Goal: Information Seeking & Learning: Learn about a topic

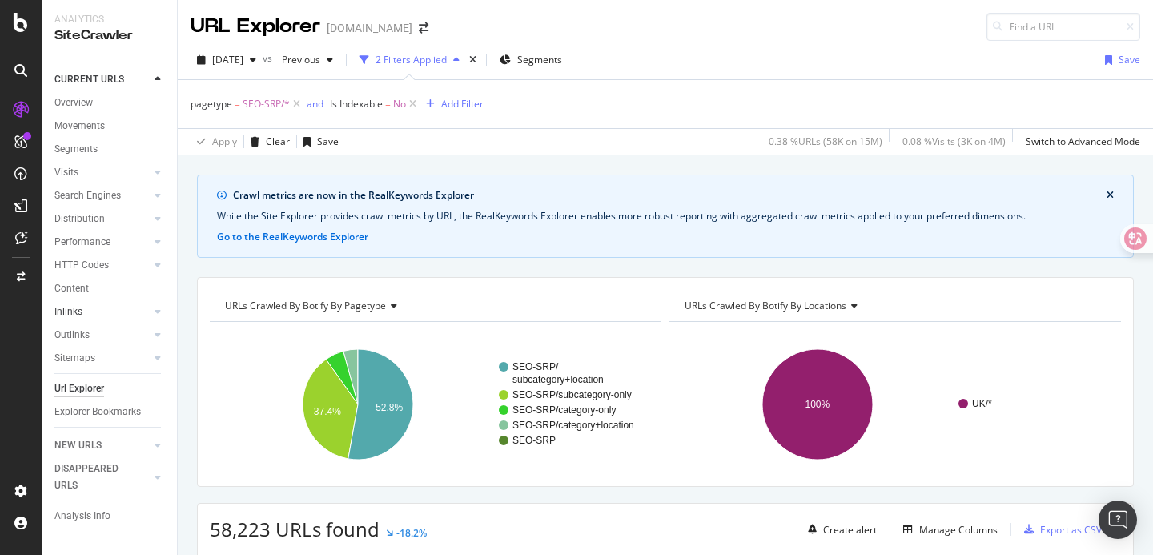
scroll to position [438, 0]
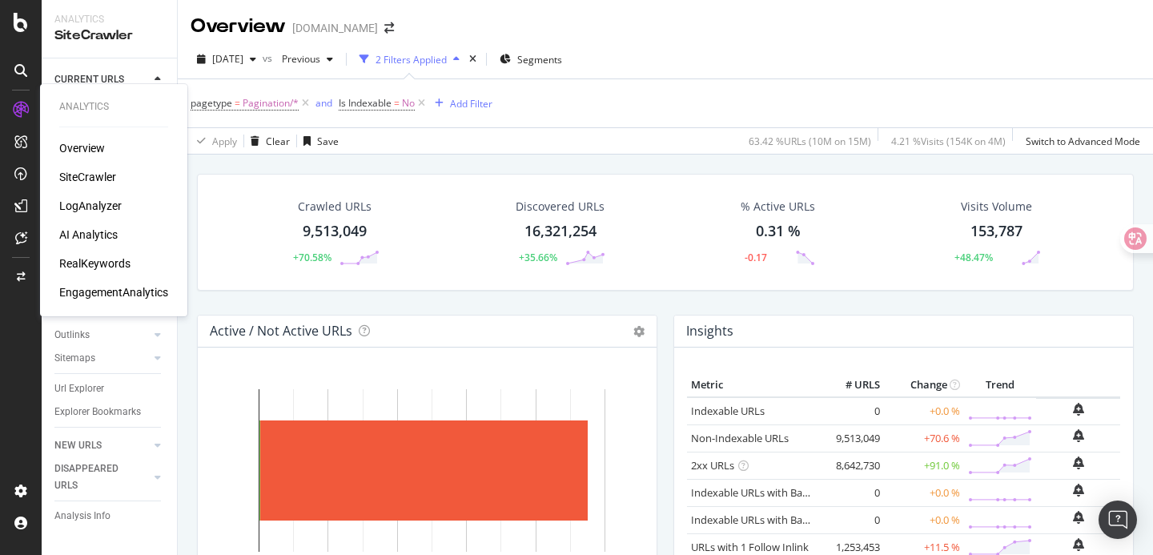
click at [87, 259] on div "RealKeywords" at bounding box center [94, 263] width 71 height 16
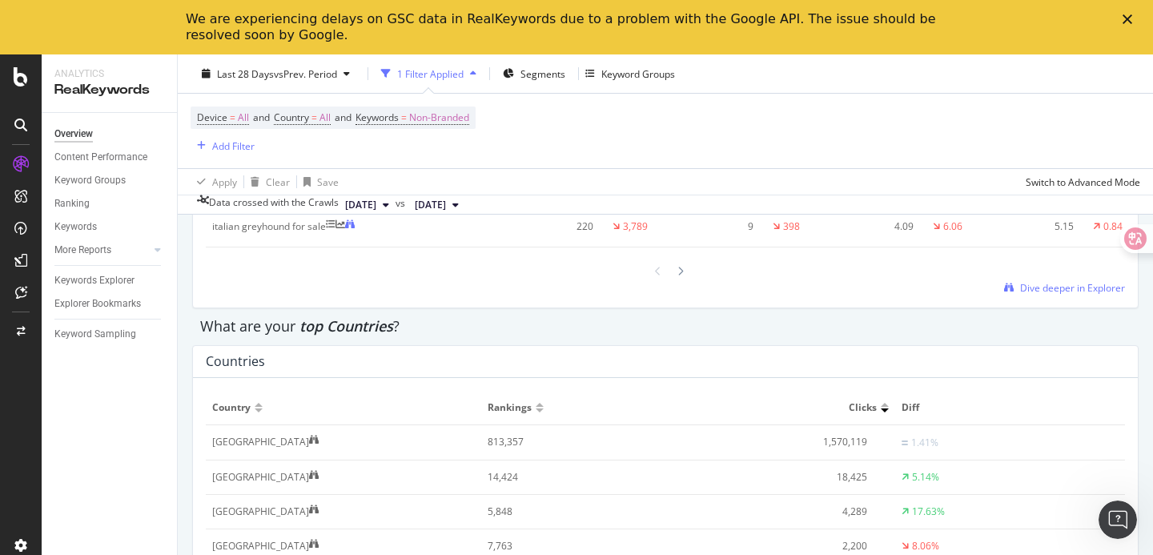
scroll to position [2194, 0]
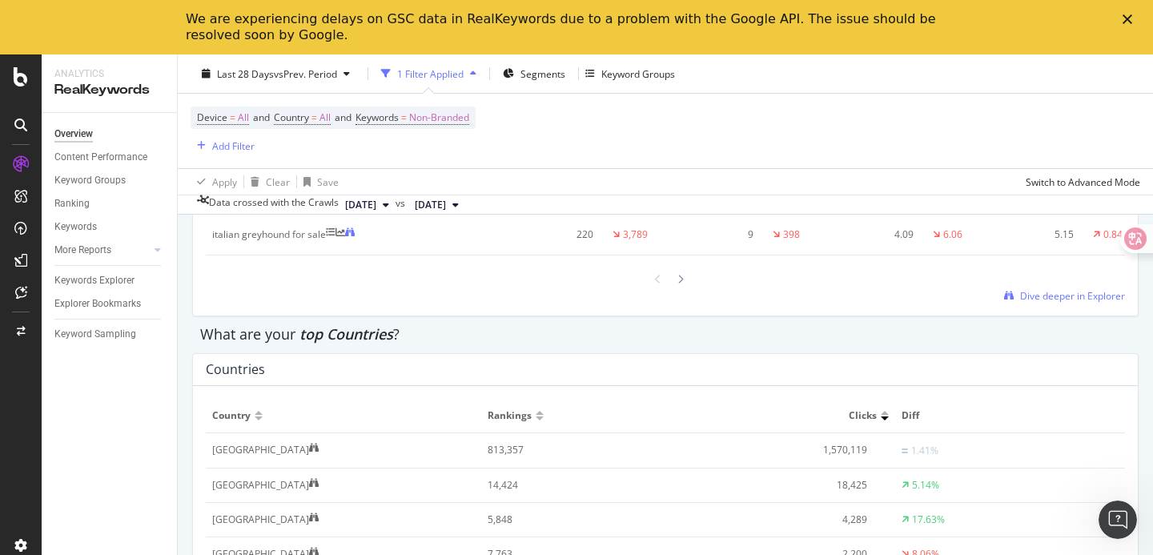
click at [537, 154] on div "Device = All and Country = All and Keywords = Non-Branded Add Filter" at bounding box center [666, 131] width 950 height 74
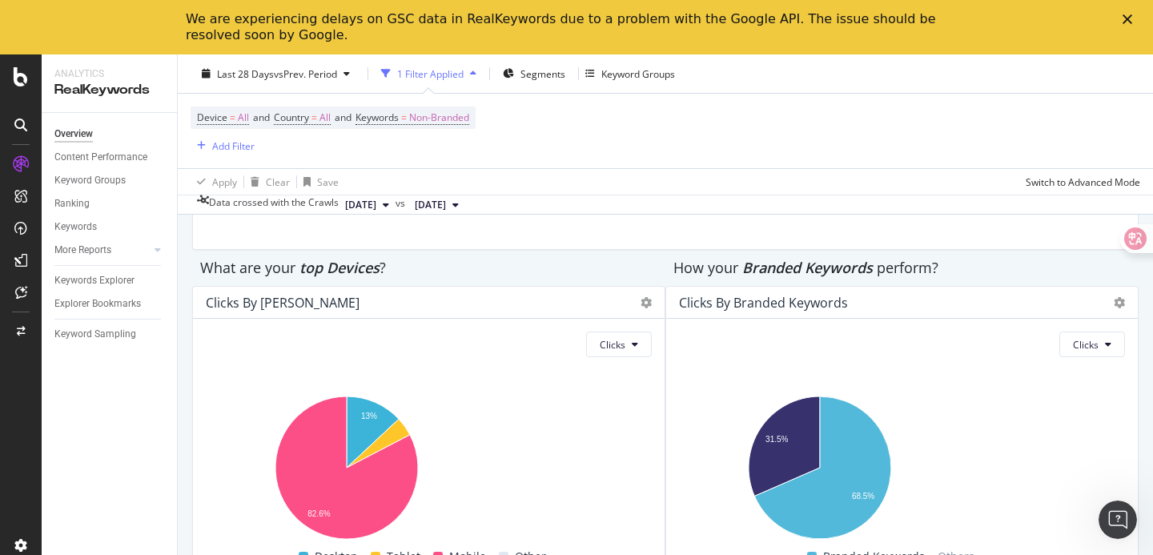
scroll to position [2693, 0]
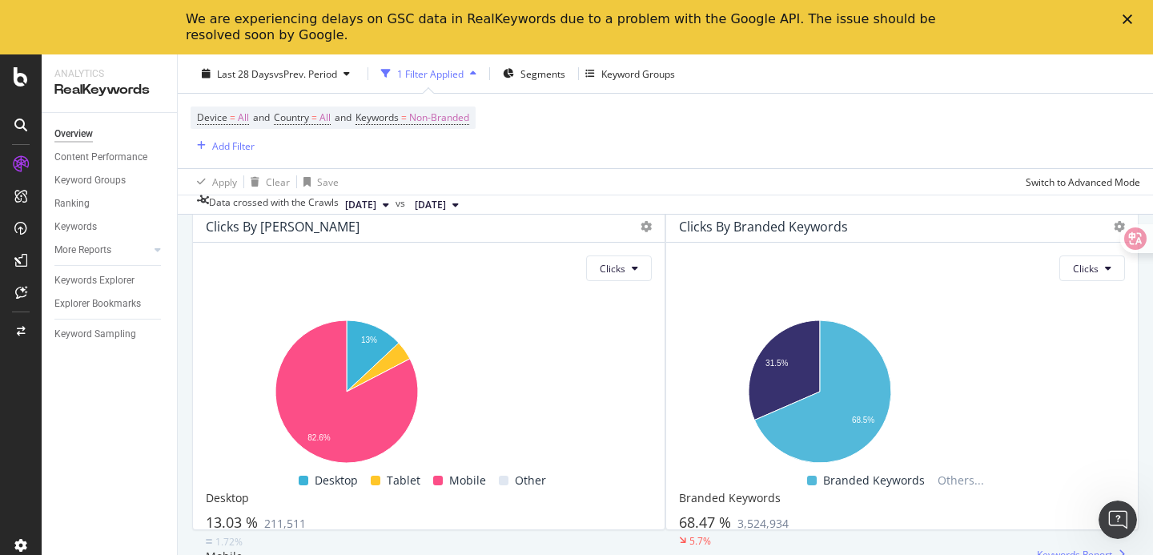
click at [660, 341] on div "Clicks by Device Clicks Hold CMD (⌘) while clicking to filter the report. 13% 8…" at bounding box center [428, 370] width 473 height 320
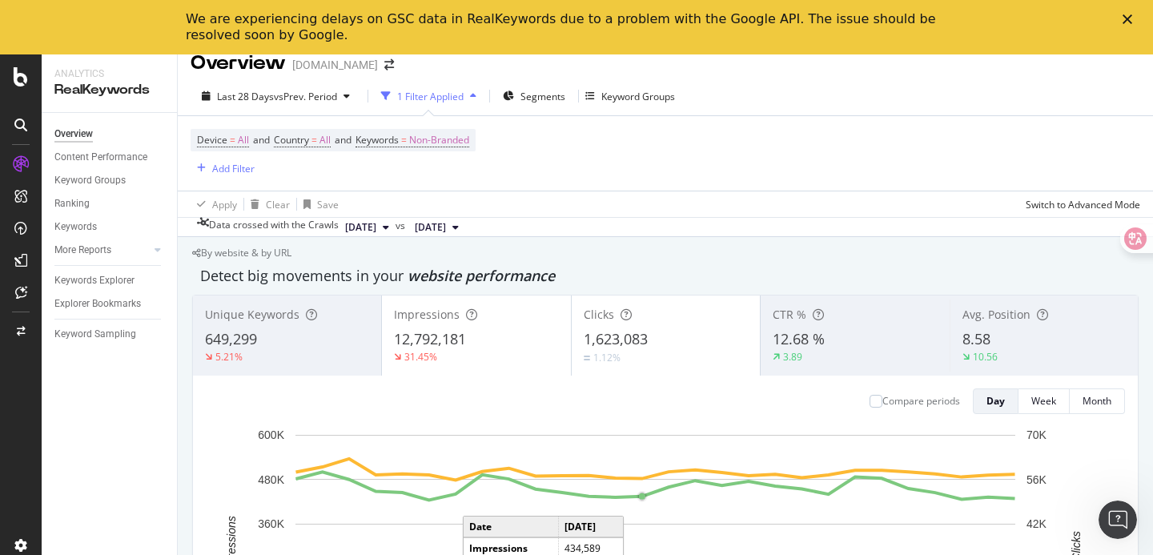
scroll to position [0, 0]
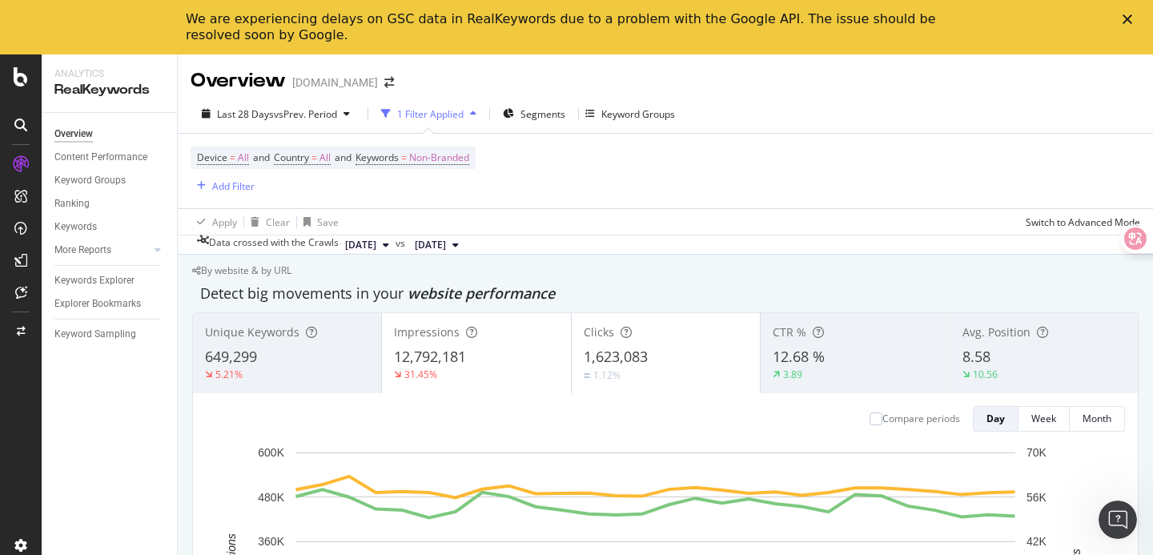
click at [291, 267] on div "By website & by URL" at bounding box center [241, 271] width 99 height 10
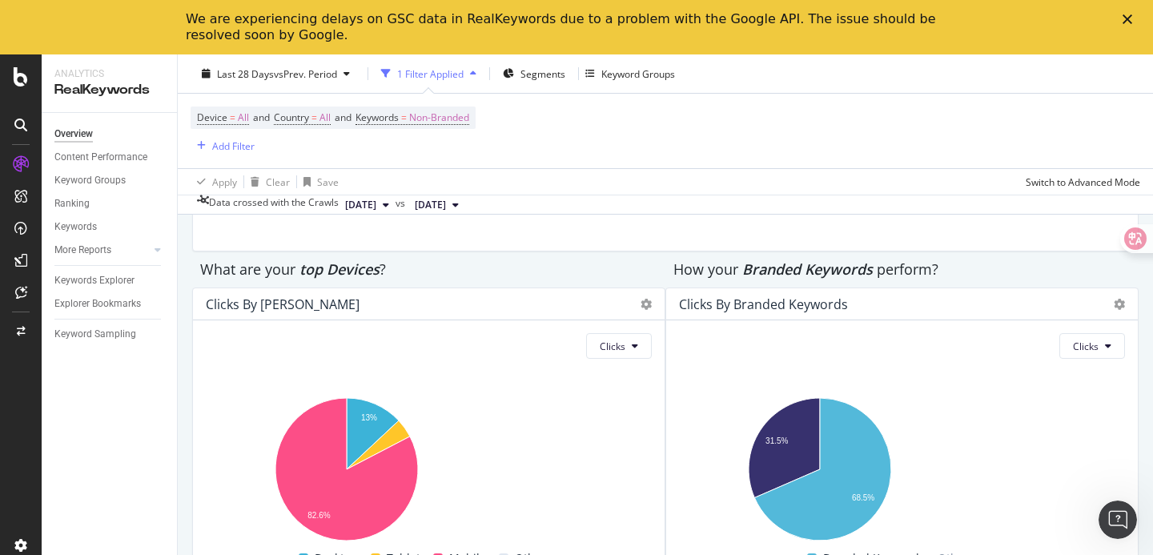
scroll to position [2693, 0]
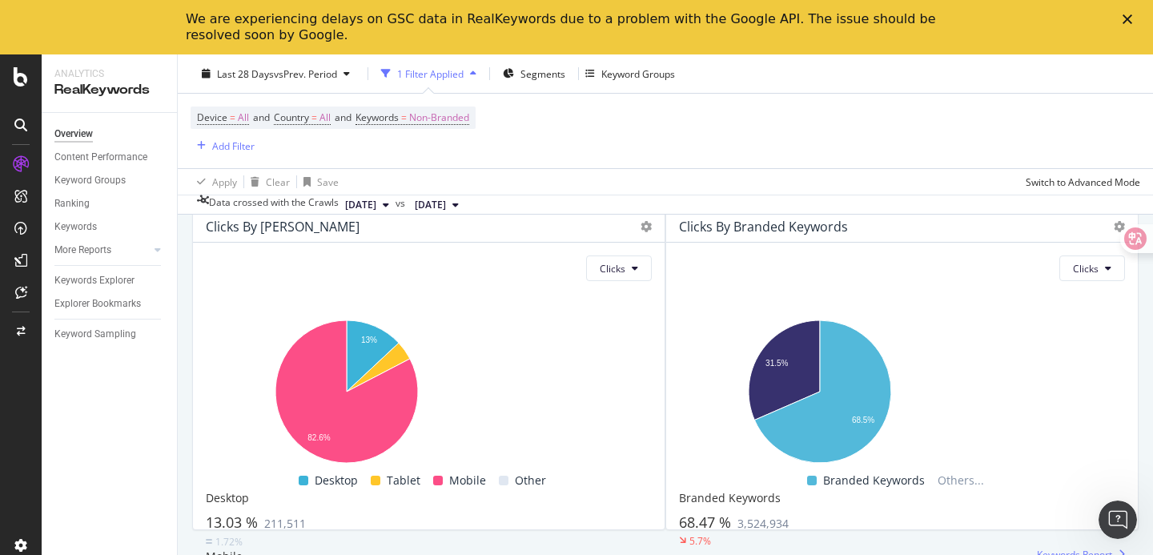
click at [666, 359] on div "Clicks By Branded Keywords Clicks Hold CMD (⌘) while clicking to filter the rep…" at bounding box center [901, 370] width 473 height 320
click at [664, 367] on div "Clicks by Device Clicks Hold CMD (⌘) while clicking to filter the report. 13% 8…" at bounding box center [428, 370] width 473 height 320
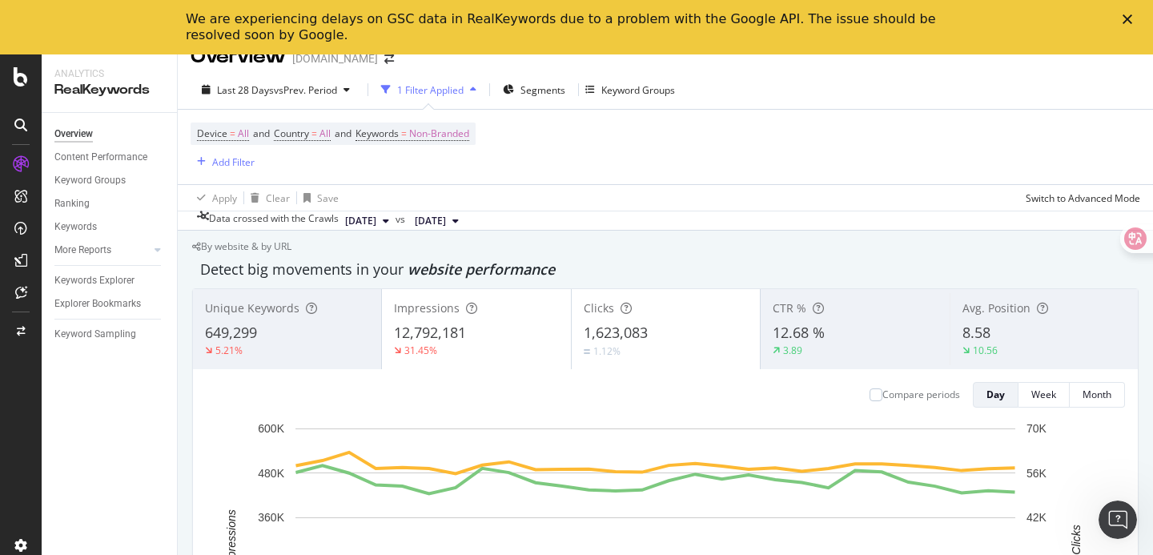
scroll to position [0, 0]
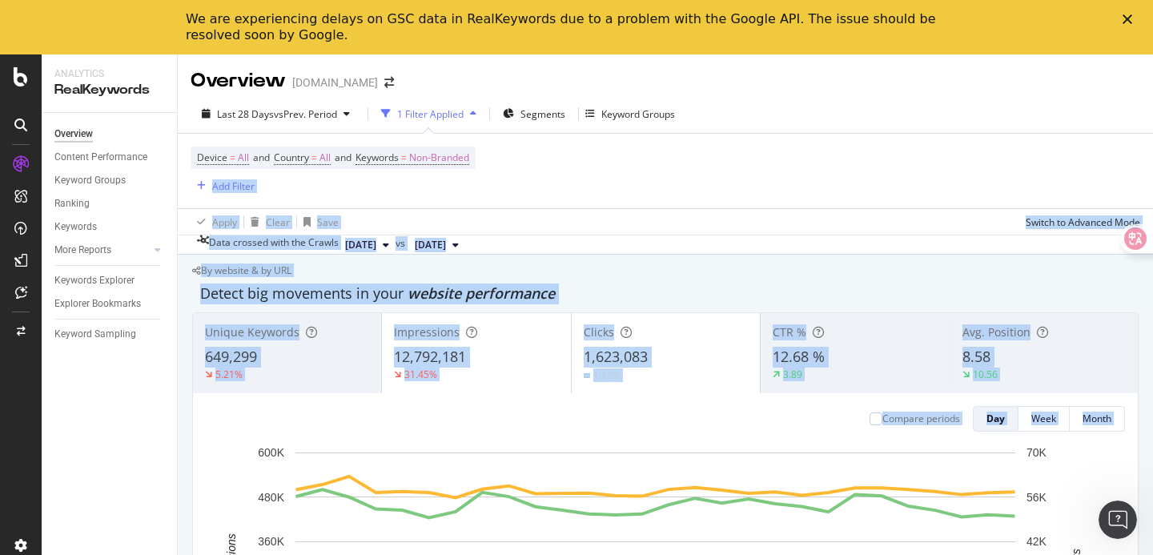
drag, startPoint x: 627, startPoint y: 158, endPoint x: 686, endPoint y: 477, distance: 324.9
click at [685, 476] on div "Overview Gumtree.com Last 28 Days vs Prev. Period 1 Filter Applied Segments Key…" at bounding box center [665, 331] width 975 height 555
click at [677, 171] on div "Device = All and Country = All and Keywords = Non-Branded Add Filter" at bounding box center [666, 171] width 950 height 74
drag, startPoint x: 677, startPoint y: 171, endPoint x: 380, endPoint y: 42, distance: 323.0
click at [664, 181] on div "Device = All and Country = All and Keywords = Non-Branded Add Filter" at bounding box center [666, 171] width 950 height 74
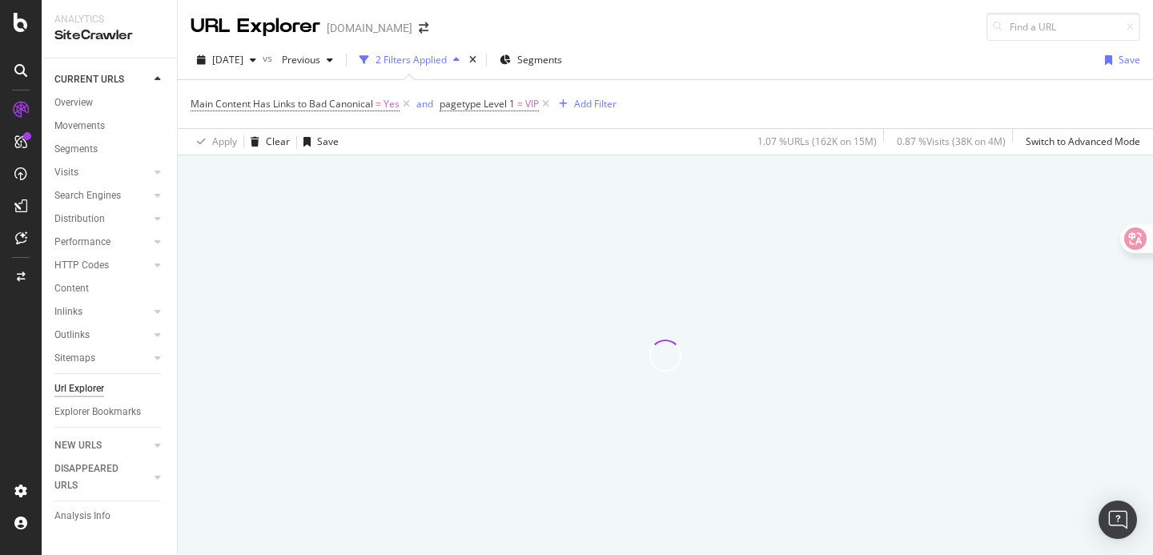
click at [605, 273] on div at bounding box center [665, 354] width 975 height 399
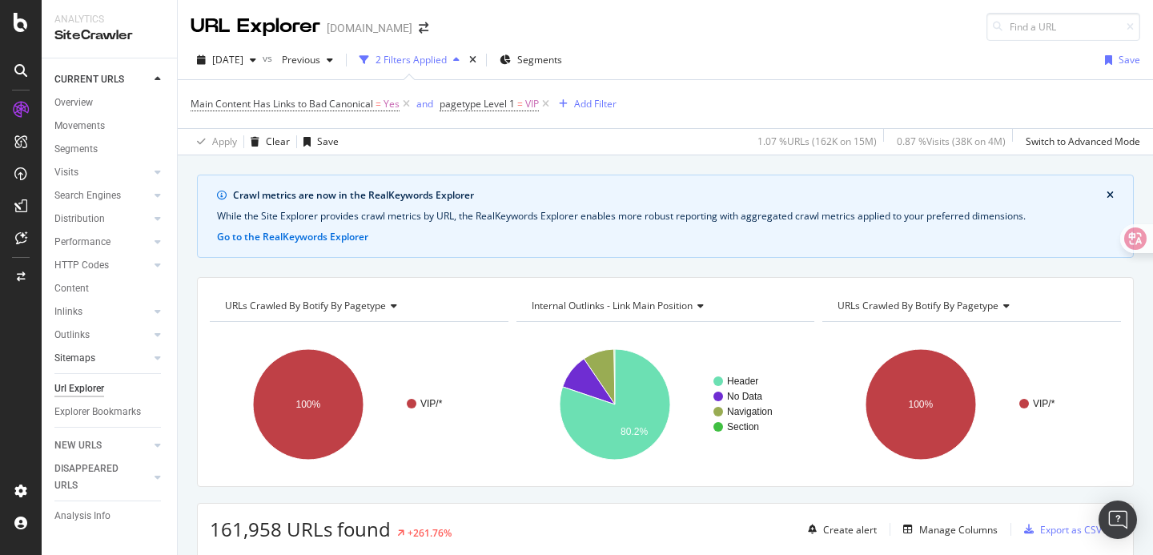
click at [101, 361] on link "Sitemaps" at bounding box center [101, 358] width 95 height 17
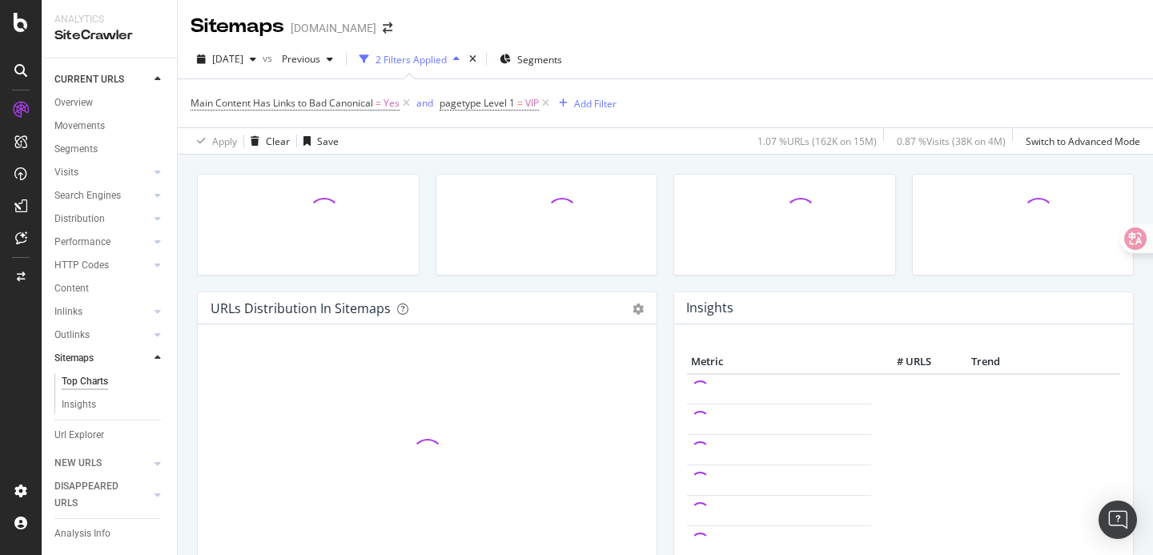
click at [480, 282] on div at bounding box center [547, 233] width 239 height 118
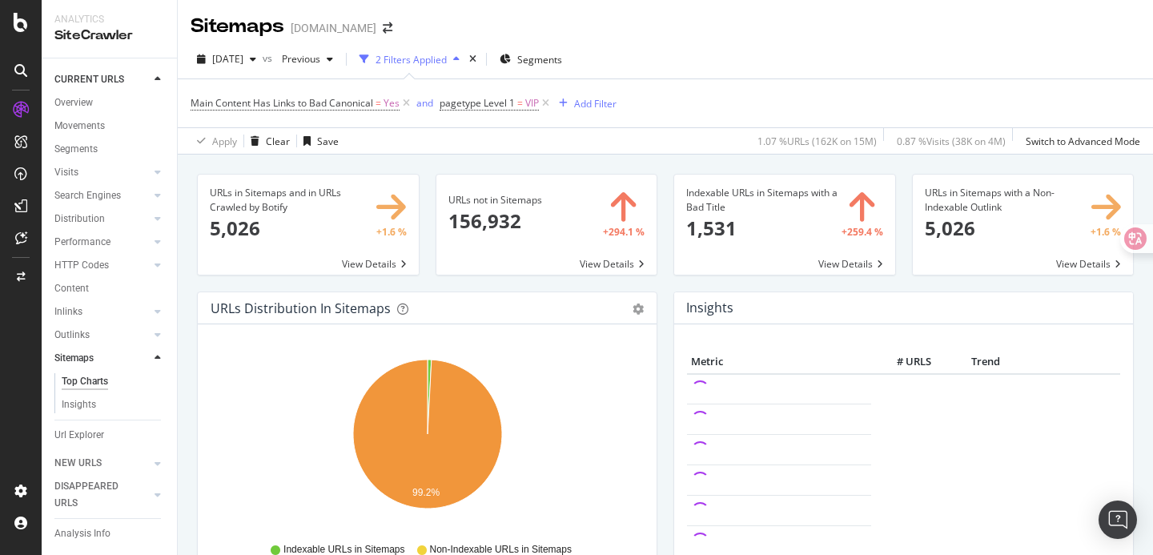
click at [665, 288] on div "Indexable URLs in Sitemaps with a Bad Title 1,531 +259.4 % View Details" at bounding box center [784, 233] width 239 height 118
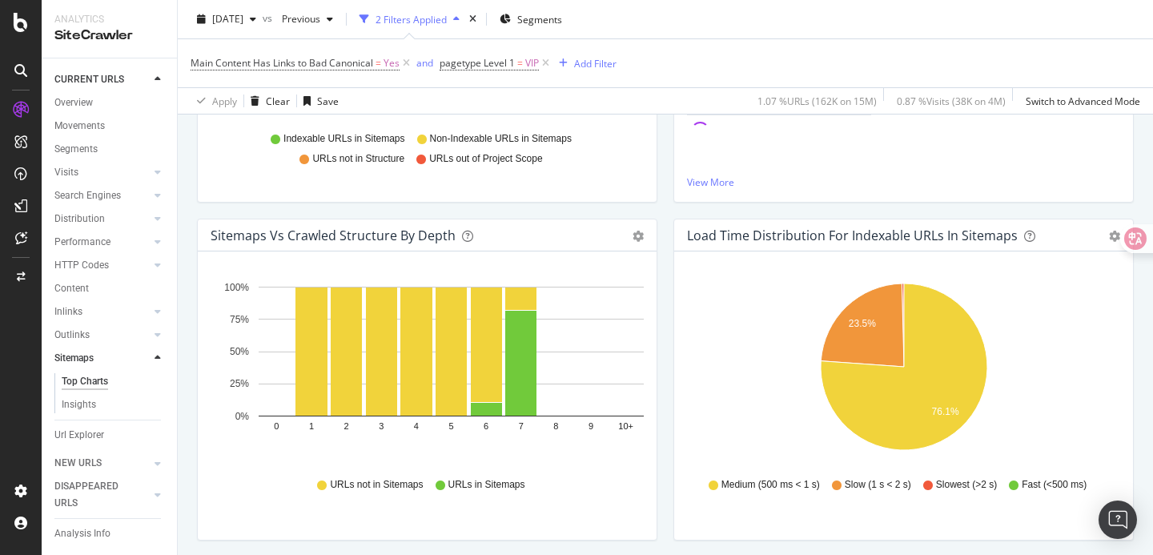
scroll to position [649, 0]
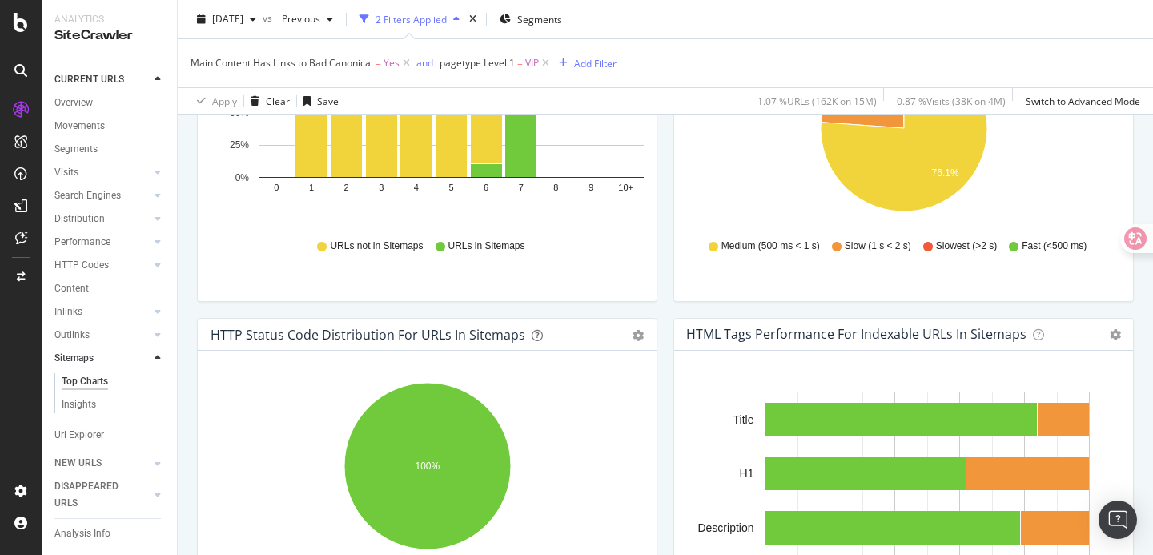
click at [665, 294] on div "Load Time Distribution for Indexable URLs in Sitemaps Pie Table Export as CSV A…" at bounding box center [903, 149] width 476 height 338
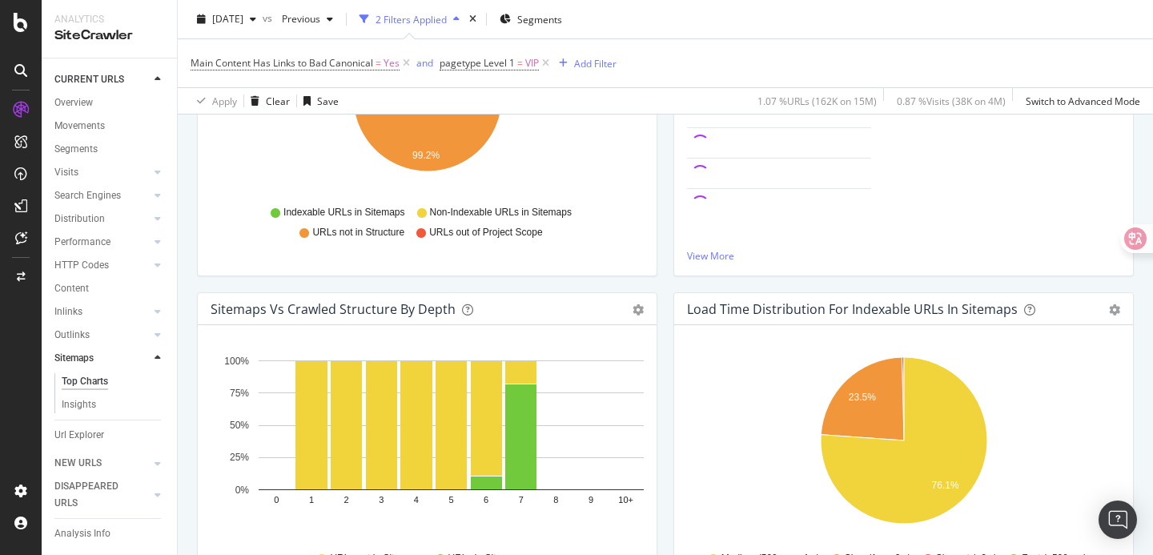
scroll to position [0, 0]
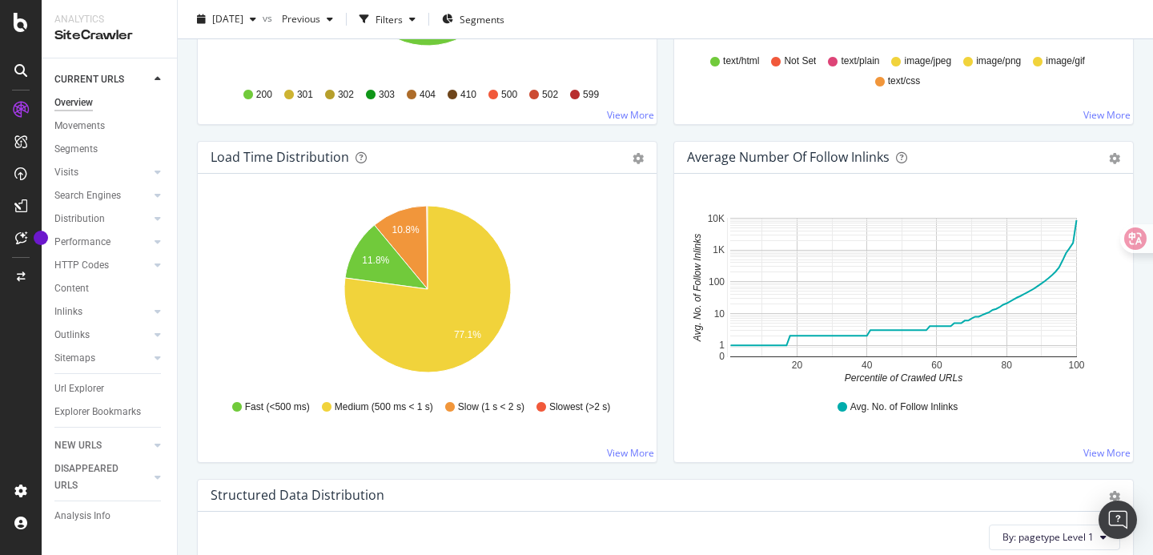
scroll to position [1130, 0]
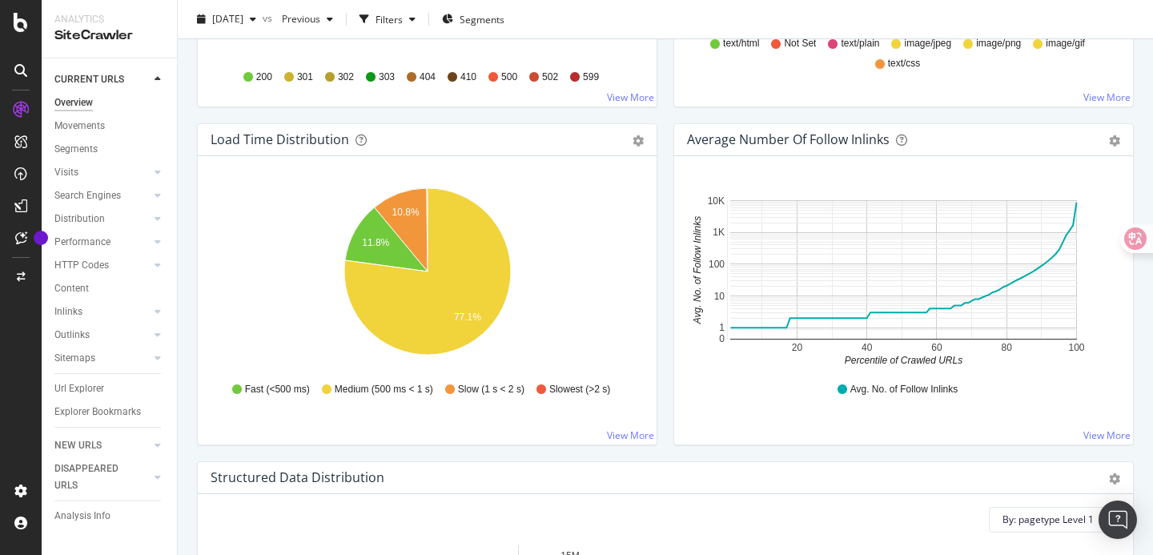
click at [661, 236] on div "Load Time Distribution Pie Table Export as CSV Add to Custom Report Hold CMD (⌘…" at bounding box center [427, 292] width 476 height 338
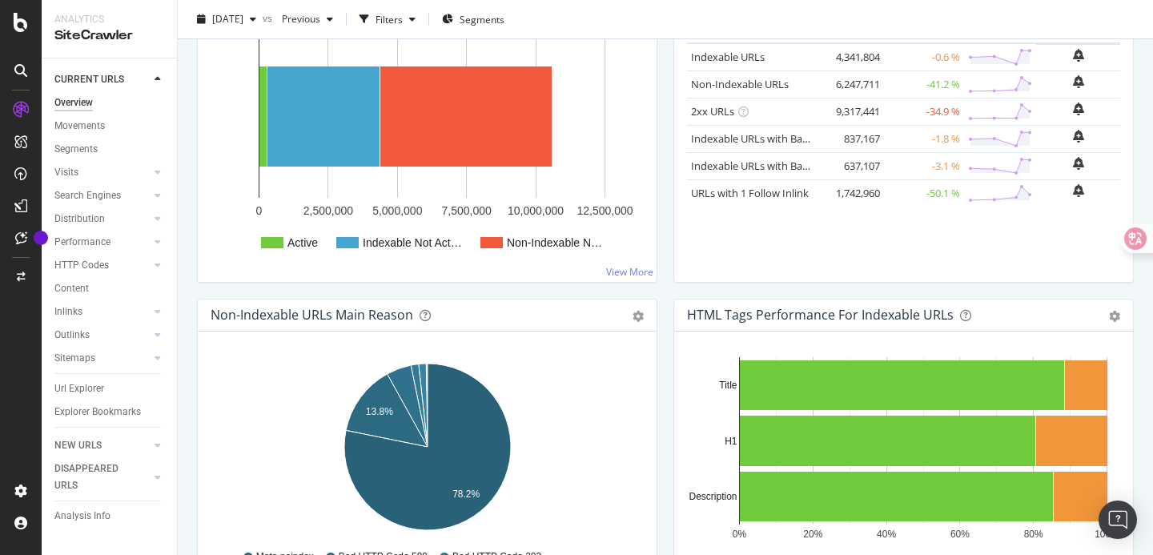
scroll to position [0, 0]
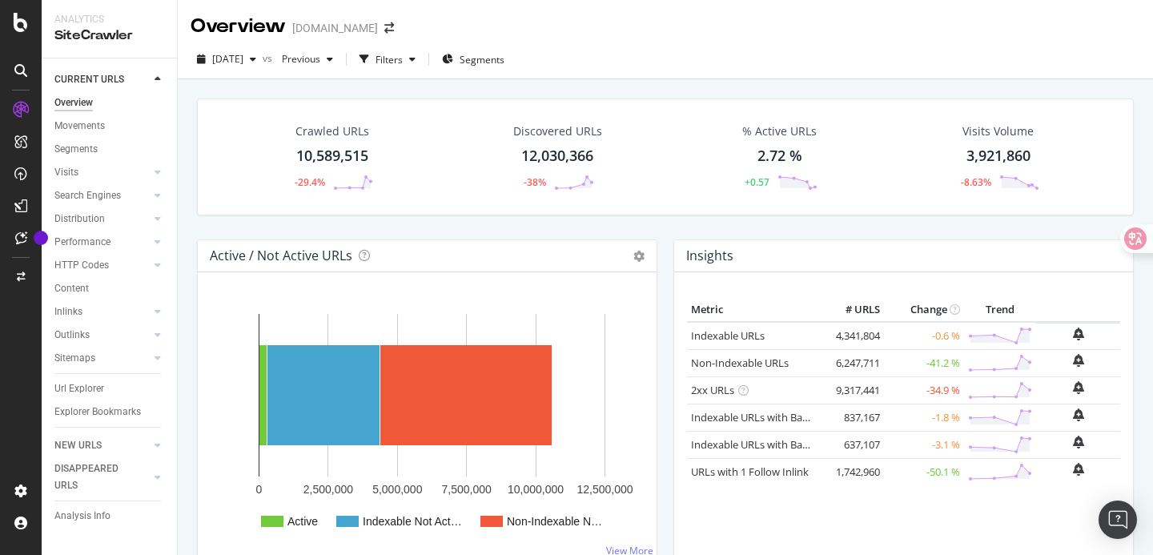
click at [657, 228] on div "Crawled URLs 10,589,515 -29.4% Discovered URLs 12,030,366 -38% % Active URLs 2.…" at bounding box center [665, 168] width 953 height 141
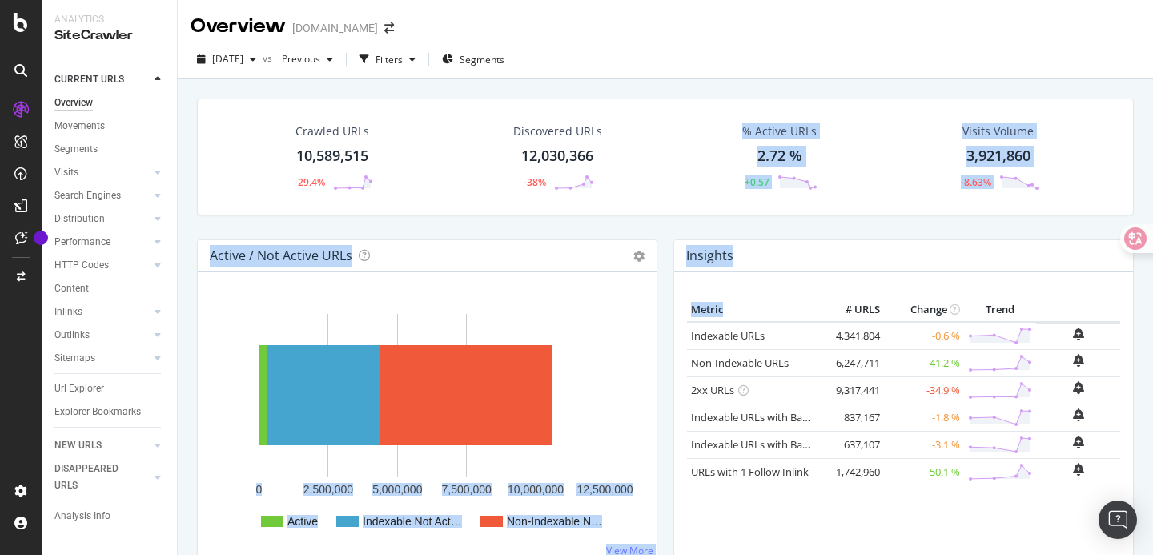
drag, startPoint x: 657, startPoint y: 228, endPoint x: 681, endPoint y: 424, distance: 196.7
click at [681, 424] on div "Metric # URLS Change Trend Indexable URLs 4,341,804 -0.6 % Non-Indexable URLs 6…" at bounding box center [903, 416] width 459 height 288
drag, startPoint x: 654, startPoint y: 227, endPoint x: 682, endPoint y: 366, distance: 142.1
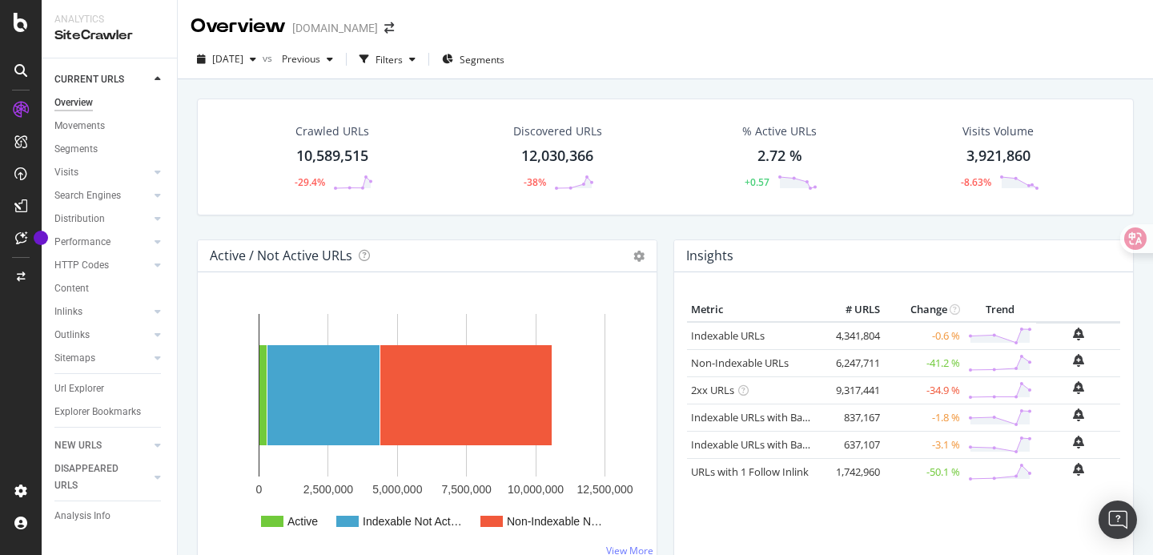
click at [678, 367] on div "Metric # URLS Change Trend Indexable URLs 4,341,804 -0.6 % Non-Indexable URLs 6…" at bounding box center [903, 416] width 459 height 288
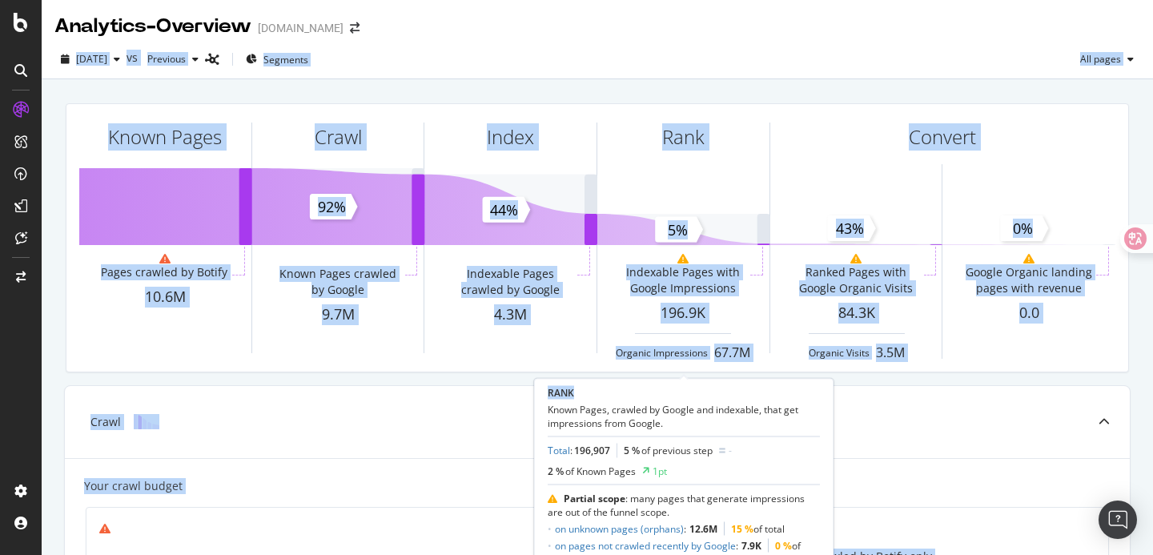
drag, startPoint x: 503, startPoint y: 36, endPoint x: 735, endPoint y: 391, distance: 424.6
click at [735, 391] on div "Analytics - Overview [DOMAIN_NAME] [DATE] vs Previous Segments All pages Known …" at bounding box center [576, 277] width 1153 height 555
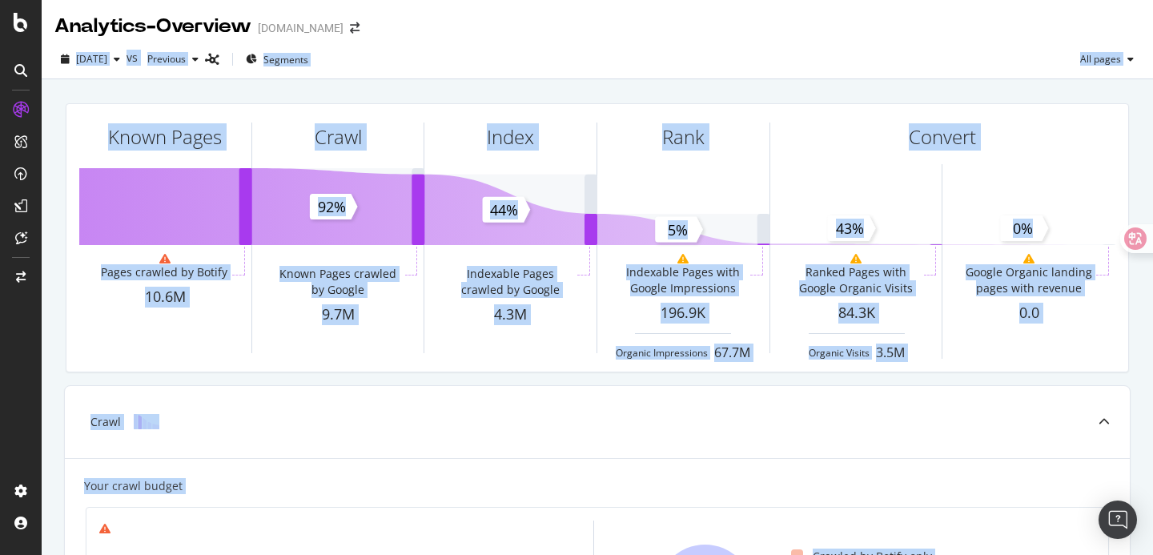
click at [576, 375] on div "Known Pages Pages crawled by Botify 10.6M Crawl Known Pages crawled by Google 9…" at bounding box center [597, 237] width 1082 height 295
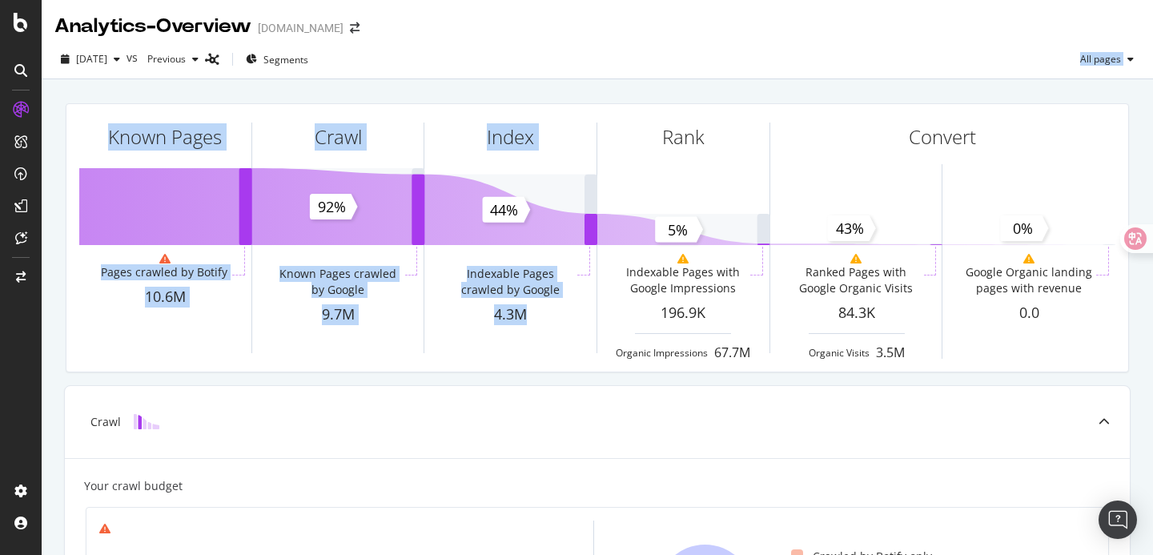
drag, startPoint x: 586, startPoint y: 379, endPoint x: 555, endPoint y: 34, distance: 346.5
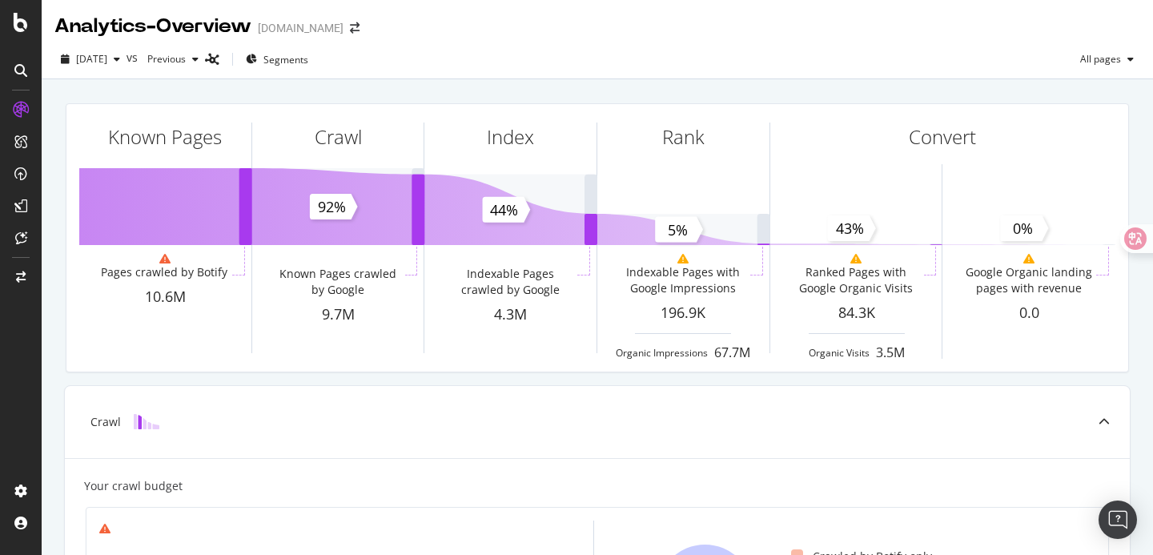
click at [555, 34] on div "Analytics - Overview [DOMAIN_NAME]" at bounding box center [597, 20] width 1111 height 40
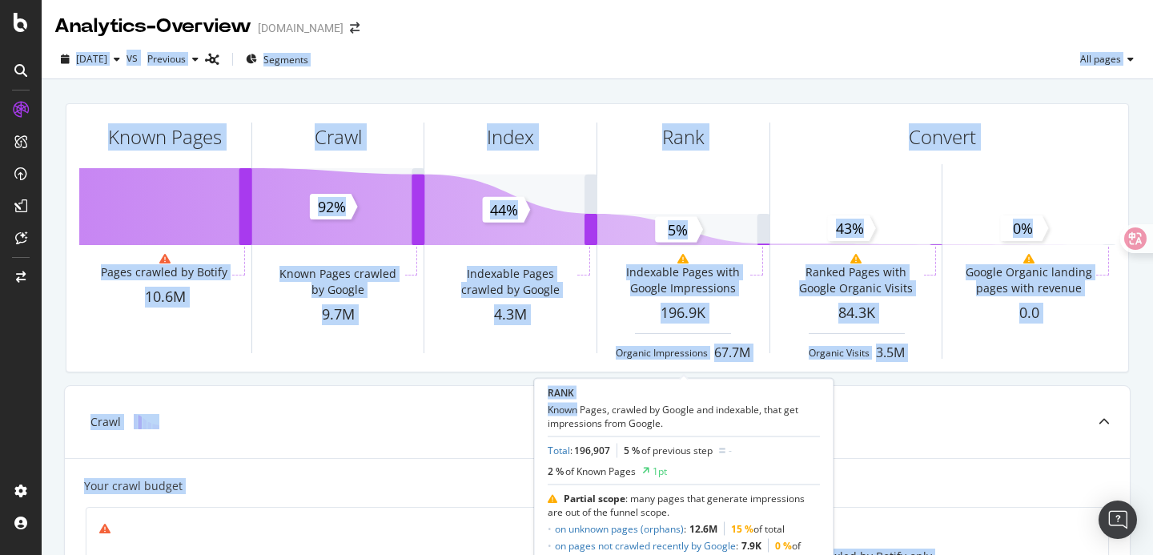
drag, startPoint x: 555, startPoint y: 34, endPoint x: 786, endPoint y: 396, distance: 429.5
click at [785, 397] on div "Analytics - Overview Gumtree.com 2025 Sep. 19th vs Previous Segments All pages …" at bounding box center [576, 277] width 1153 height 555
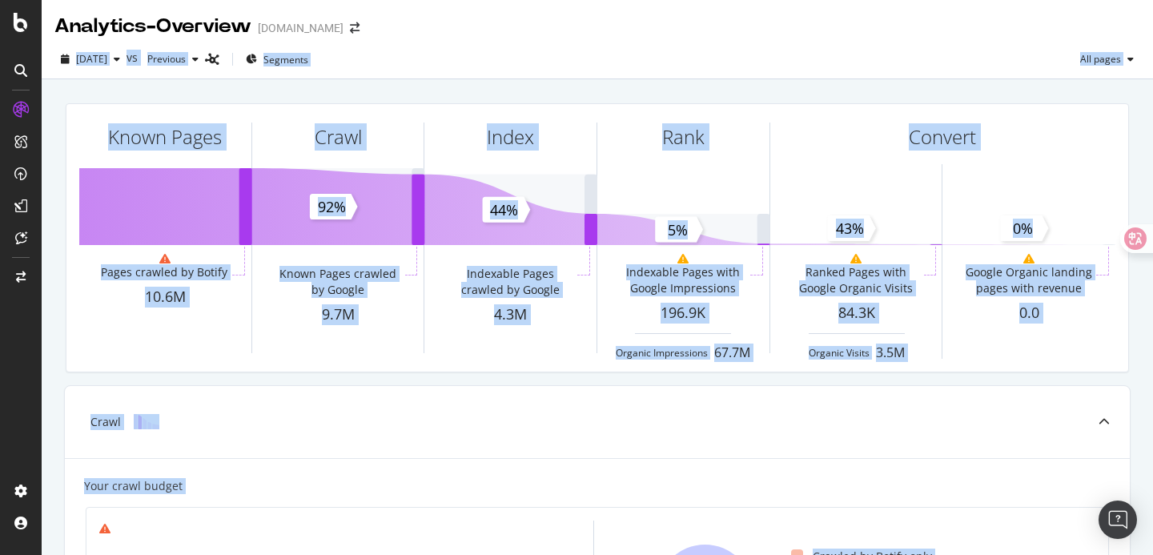
click at [886, 379] on div "Known Pages Pages crawled by Botify 10.6M Crawl Known Pages crawled by Google 9…" at bounding box center [597, 237] width 1082 height 295
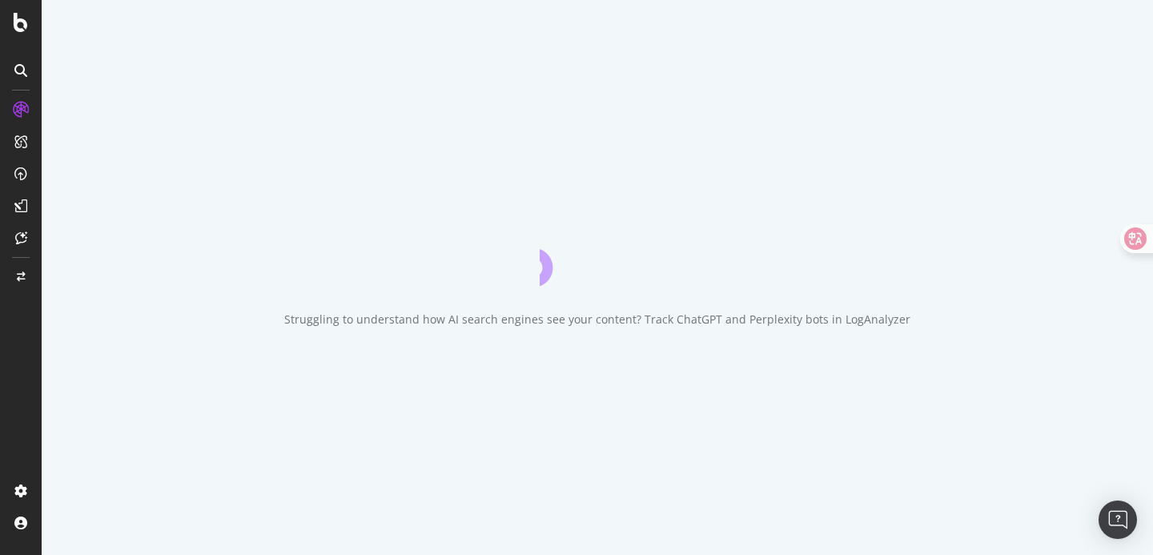
click at [507, 183] on div "Struggling to understand how AI search engines see your content? Track ChatGPT …" at bounding box center [597, 277] width 1111 height 555
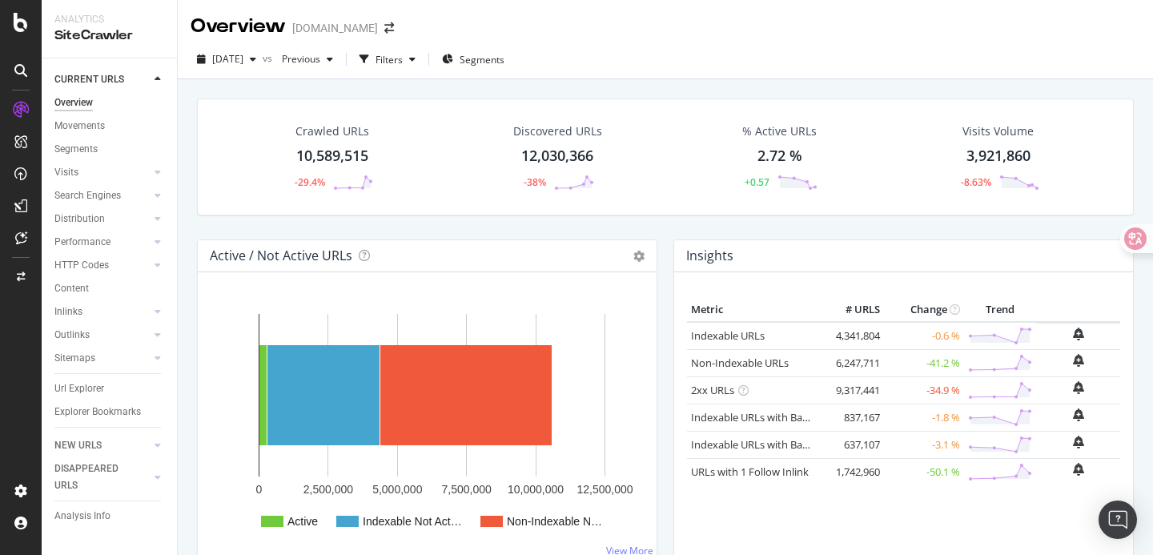
click at [668, 383] on div "Insights Metric # URLS Change Trend Indexable URLs 4,341,804 -0.6 % Non-Indexab…" at bounding box center [903, 408] width 476 height 338
click at [666, 232] on div "Crawled URLs 10,589,515 -29.4% Discovered URLs 12,030,366 -38% % Active URLs 2.…" at bounding box center [665, 168] width 953 height 141
click at [243, 60] on span "[DATE]" at bounding box center [227, 59] width 31 height 14
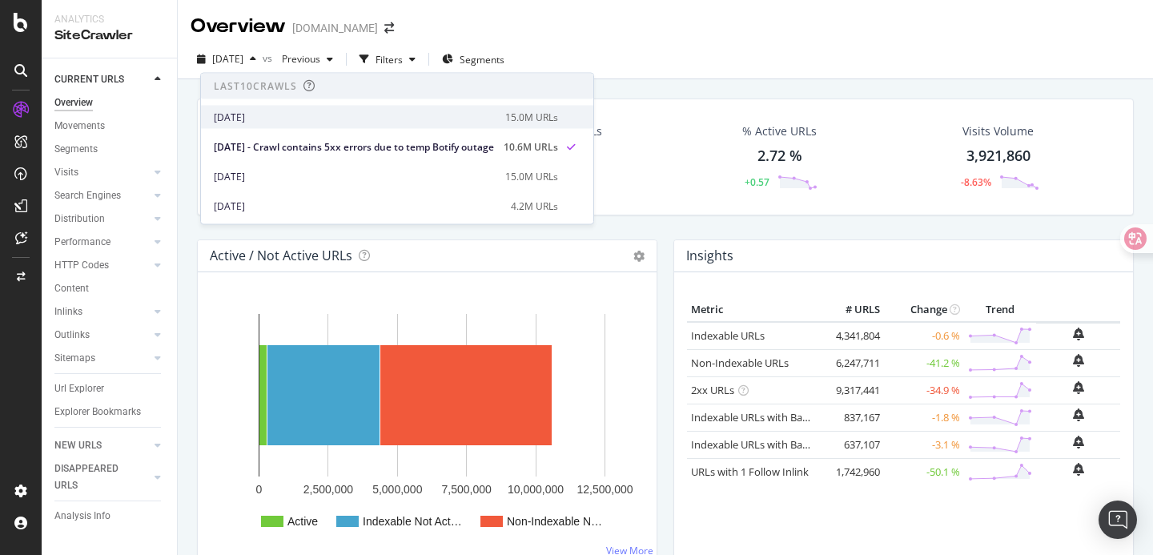
click at [226, 106] on div "[DATE] 15.0M URLs" at bounding box center [397, 117] width 392 height 23
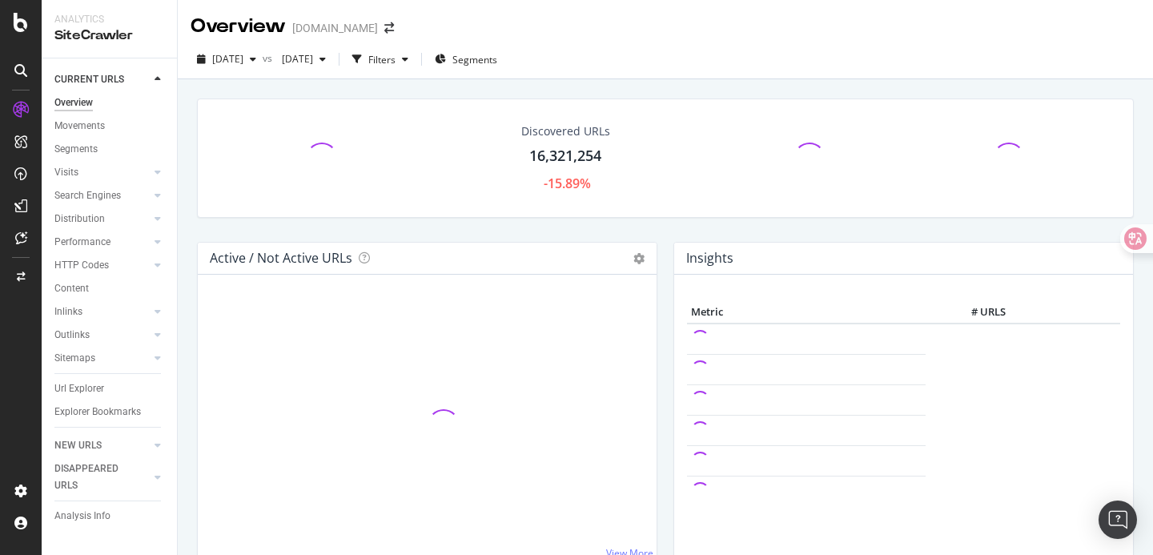
click at [543, 225] on div "Discovered URLs 16,321,254 -15.89%" at bounding box center [665, 169] width 953 height 143
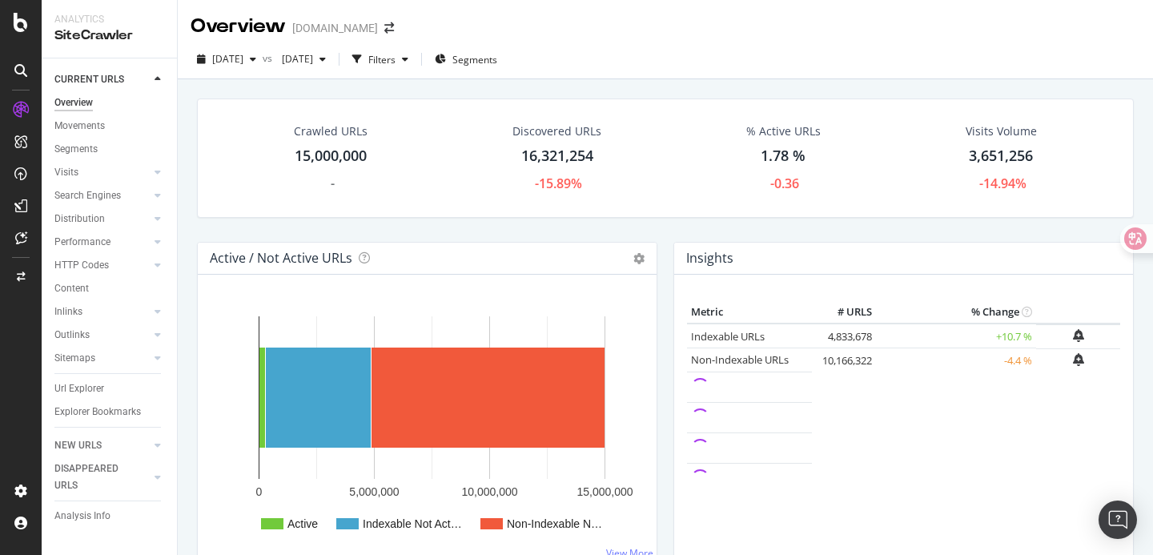
click at [560, 226] on div "Crawled URLs 15,000,000 - Discovered URLs 16,321,254 -15.89% % Active URLs 1.78…" at bounding box center [665, 169] width 953 height 143
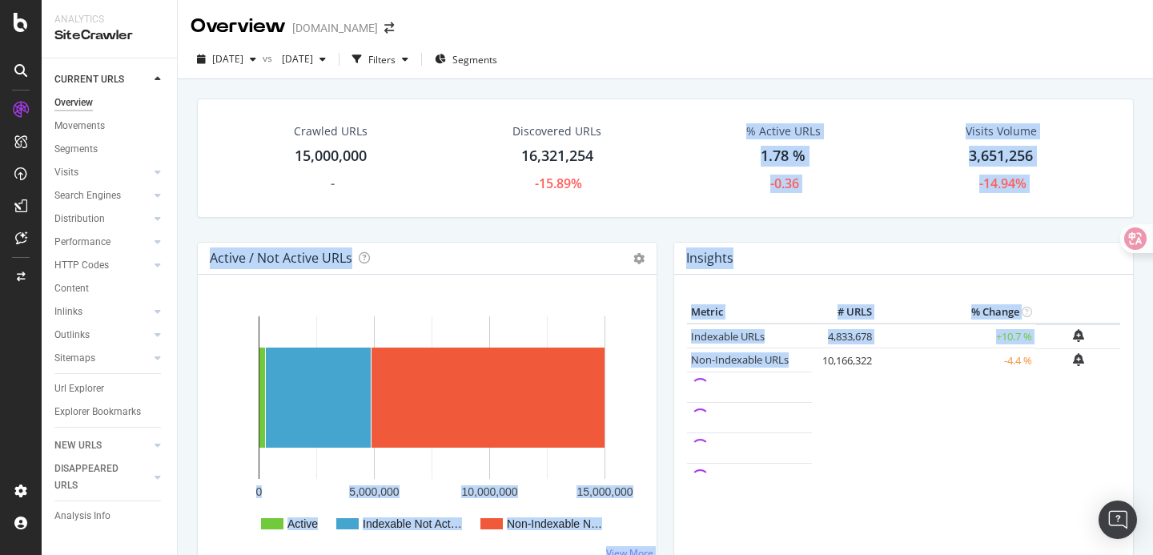
drag, startPoint x: 560, startPoint y: 226, endPoint x: 693, endPoint y: 368, distance: 194.9
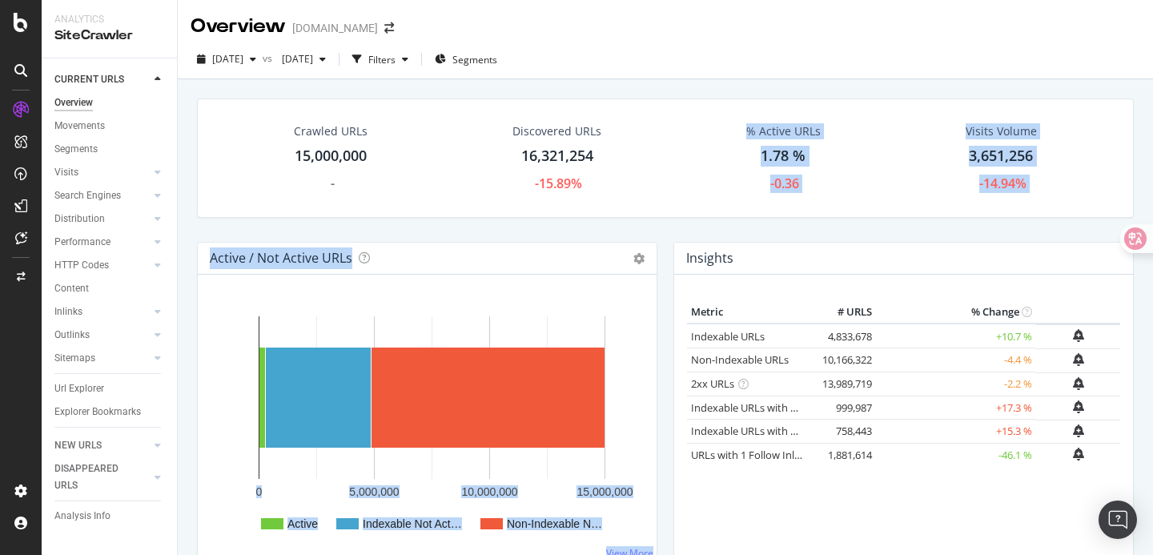
click at [662, 367] on div "Active / Not Active URLs Chart (by Value) Chart (by Percentage) Table Expand Ex…" at bounding box center [427, 411] width 476 height 338
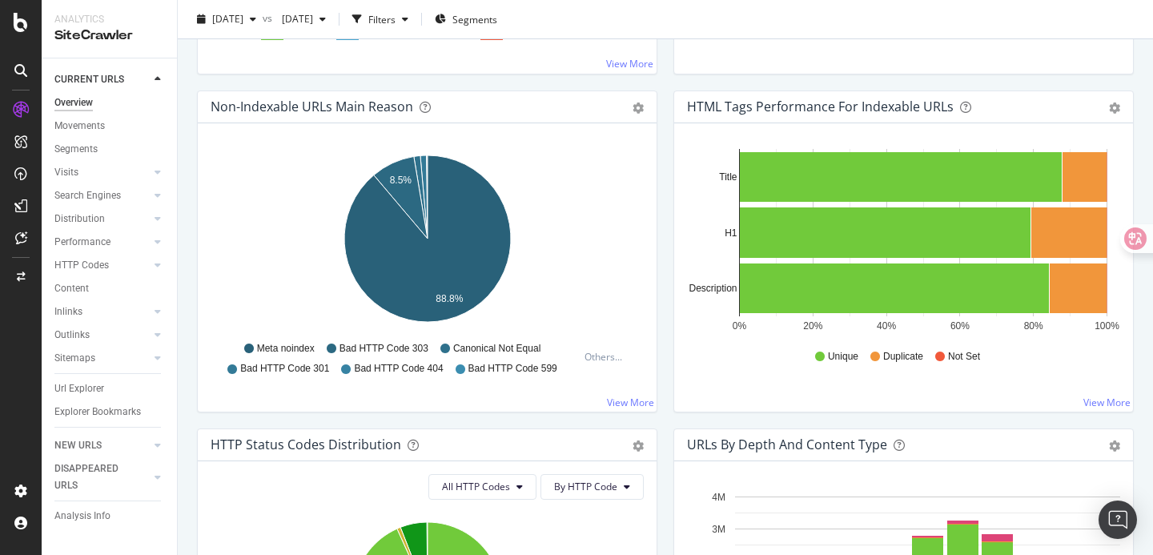
scroll to position [455, 0]
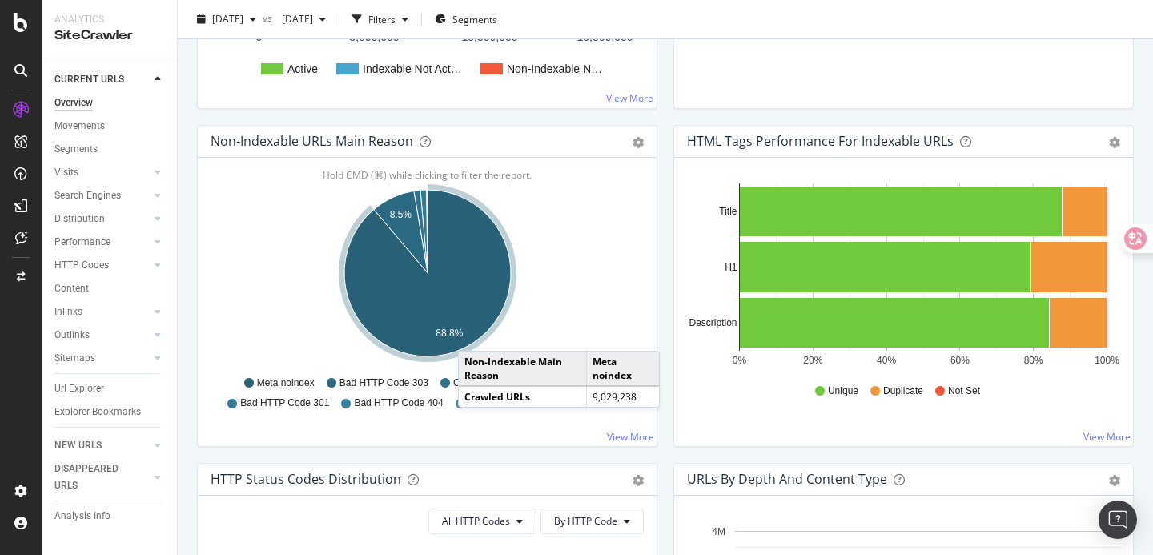
click at [431, 434] on div "Hold CMD (⌘) while clicking to filter the report. 8.5% 88.8% Non-Indexable Main…" at bounding box center [427, 302] width 459 height 288
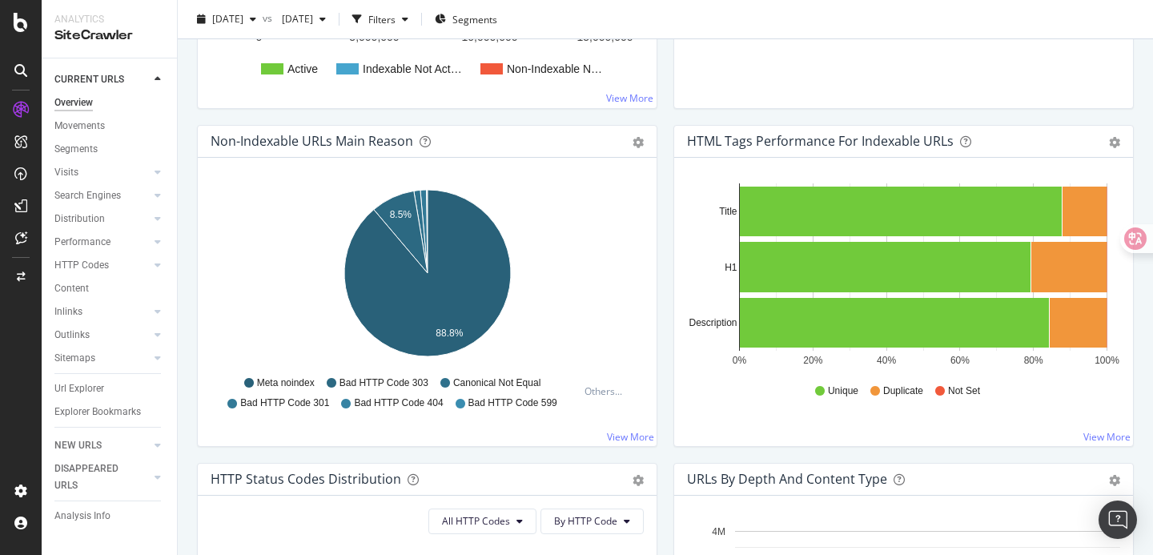
click at [514, 401] on span "Bad HTTP Code 599" at bounding box center [512, 403] width 89 height 14
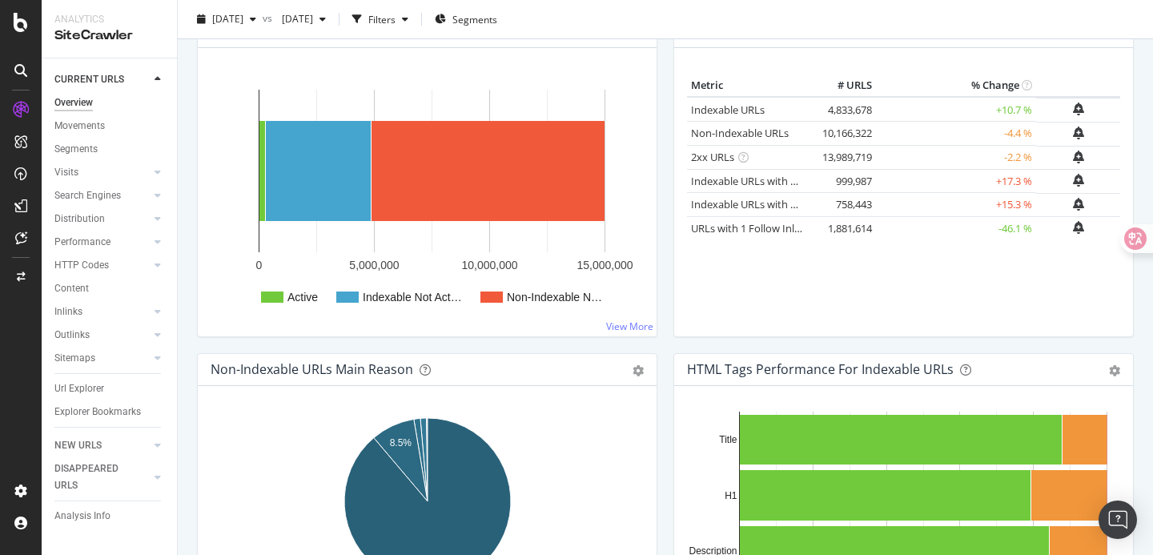
scroll to position [226, 0]
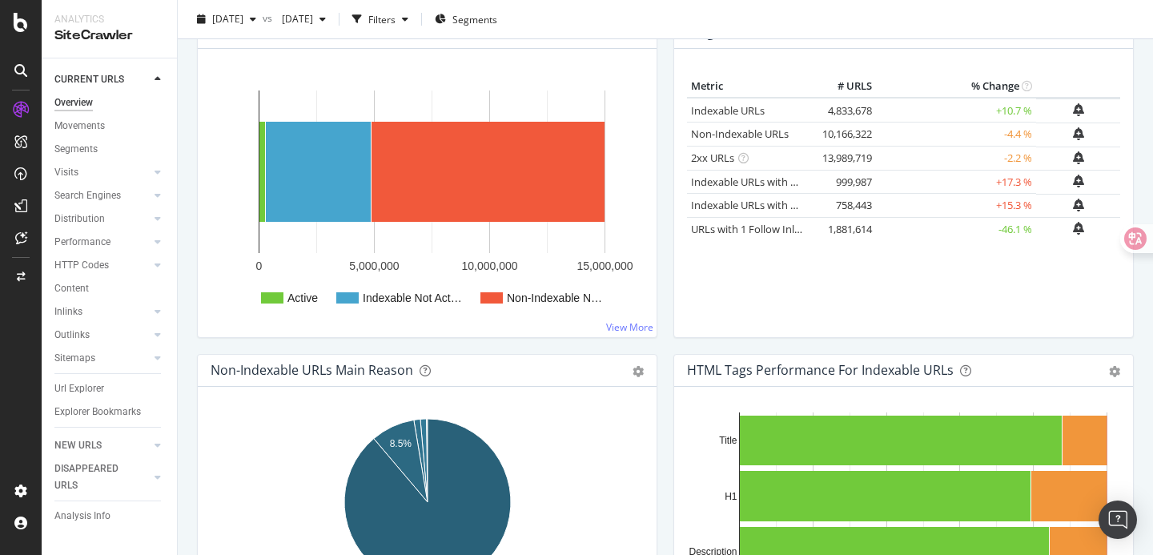
click at [655, 291] on div "Active Indexable Not Act… Non-Indexable N… 0 5,000,000 10,000,000 15,000,000 Ac…" at bounding box center [427, 193] width 459 height 288
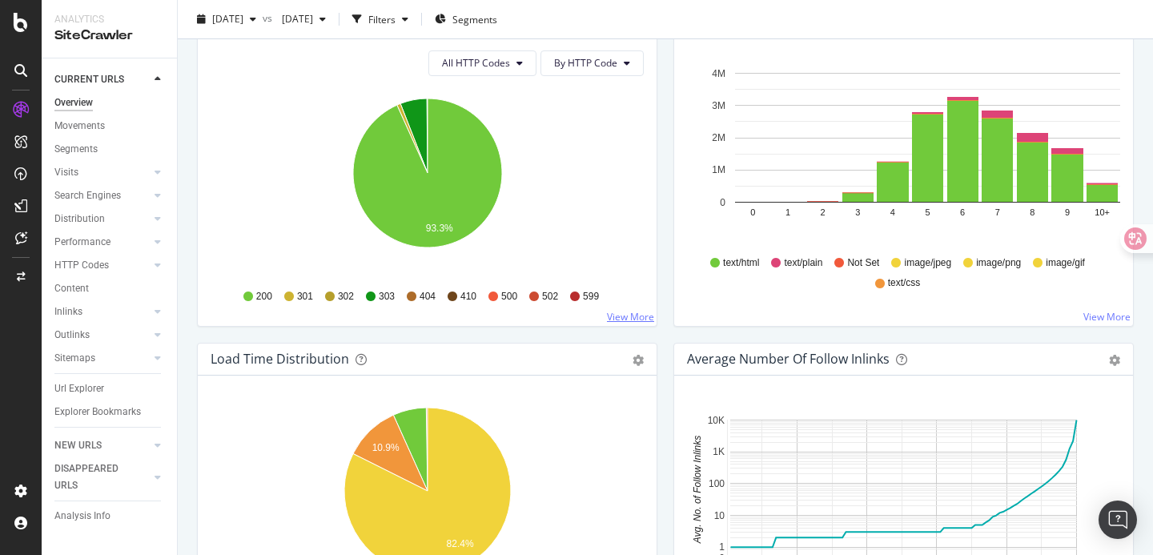
scroll to position [909, 0]
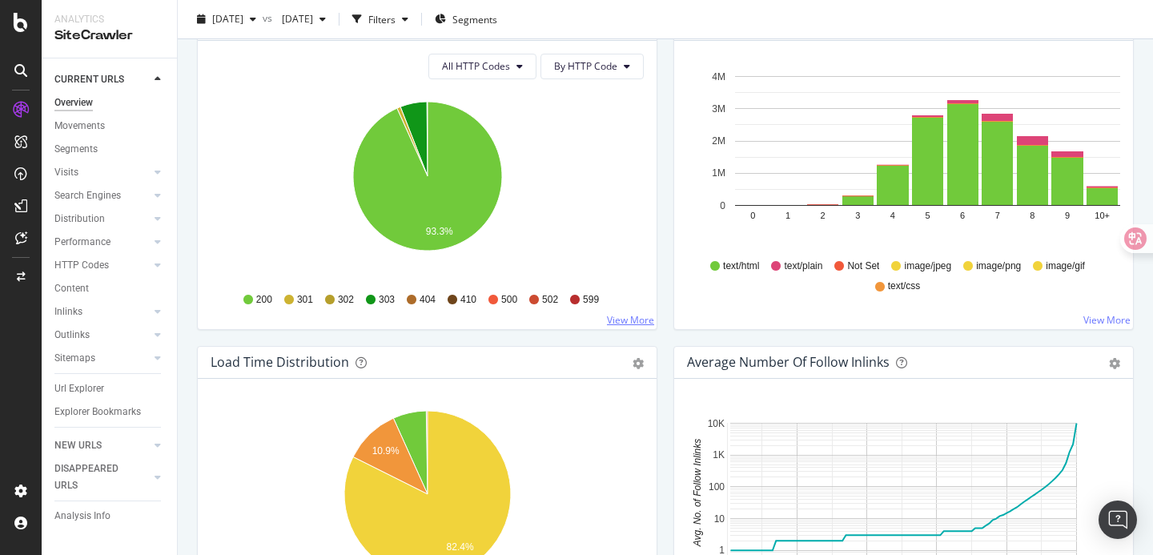
click at [624, 315] on link "View More" at bounding box center [630, 320] width 47 height 14
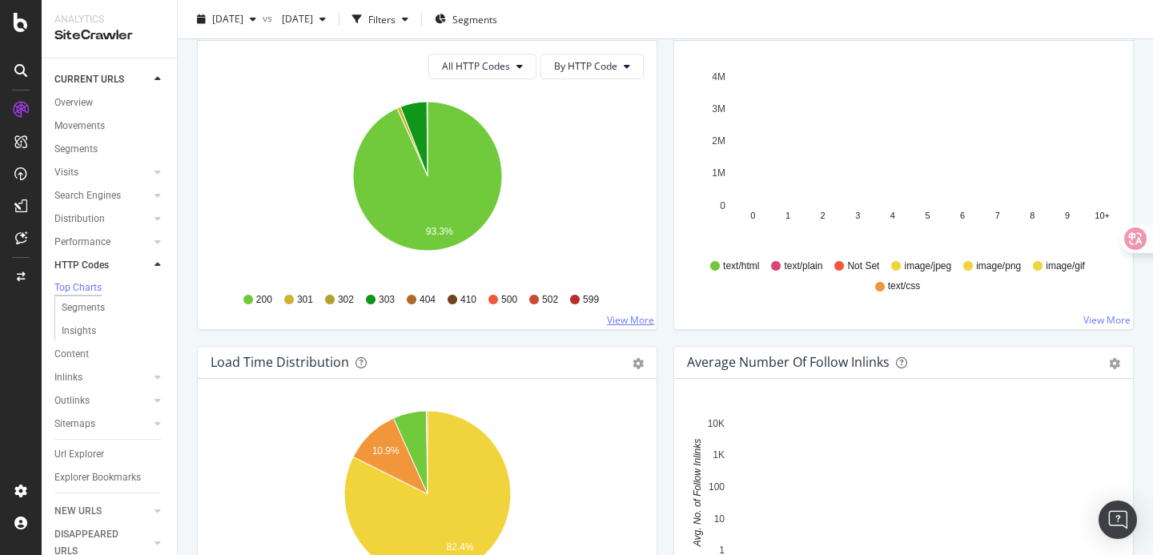
scroll to position [393, 0]
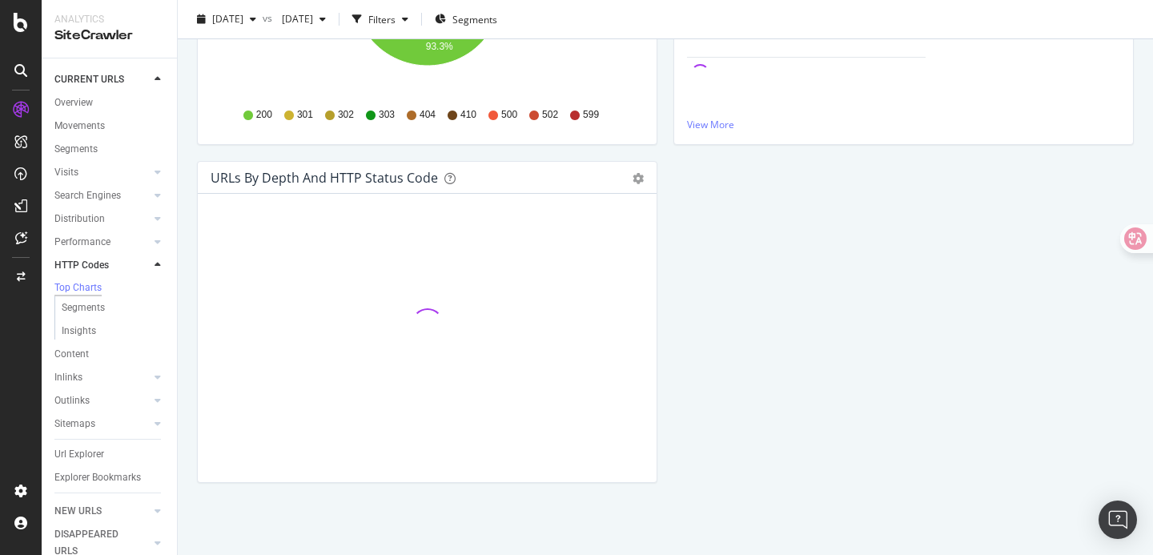
click at [677, 252] on div "HTTP Status Codes Distribution Pie Table Export as CSV Add to Custom Report All…" at bounding box center [665, 161] width 953 height 676
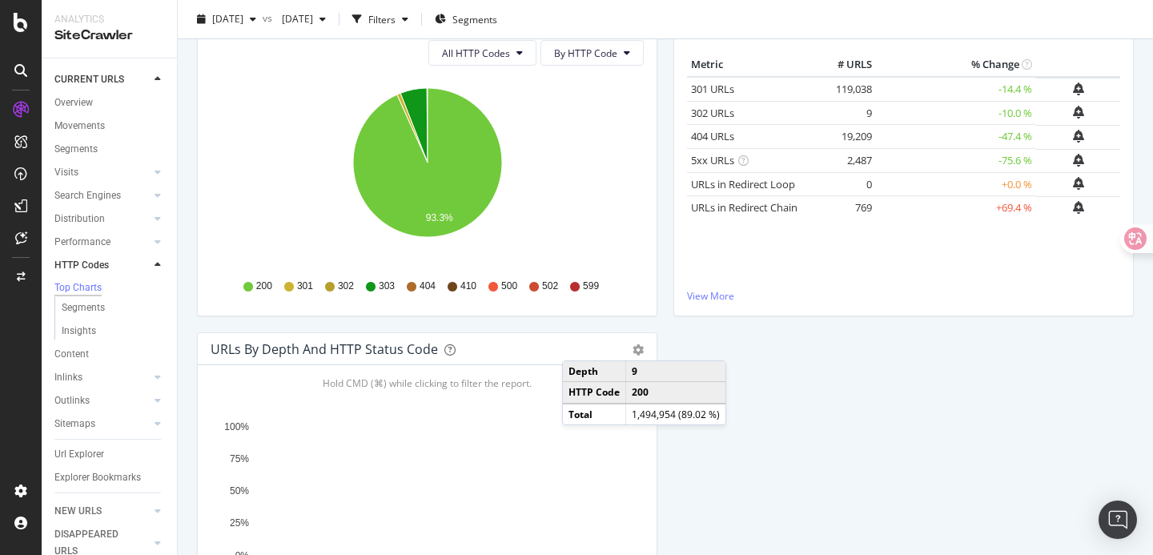
scroll to position [219, 0]
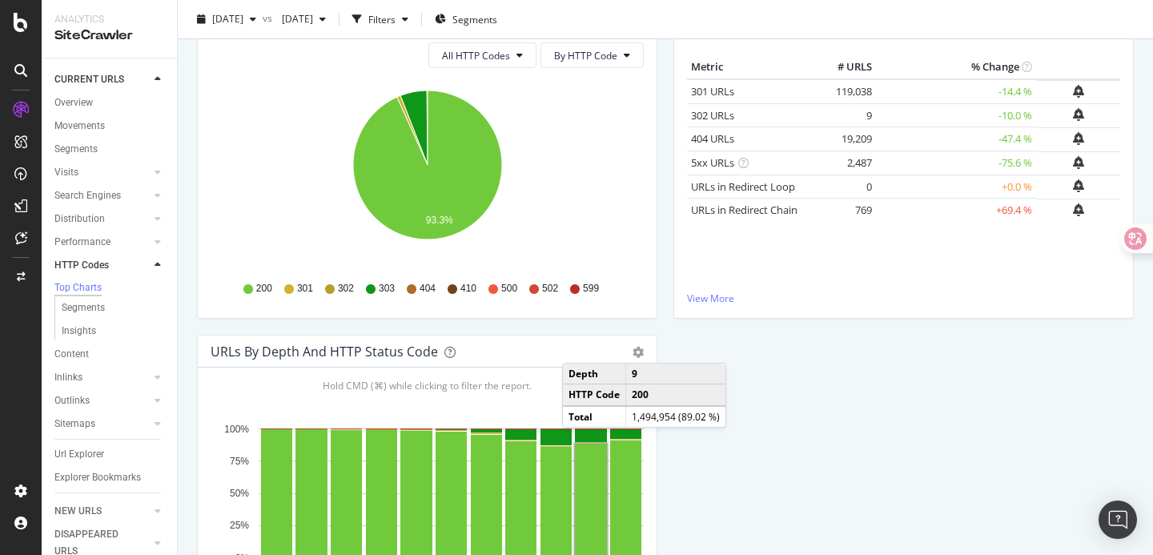
click at [748, 359] on div "HTTP Status Codes Distribution Pie Table Export as CSV Add to Custom Report All…" at bounding box center [665, 335] width 953 height 676
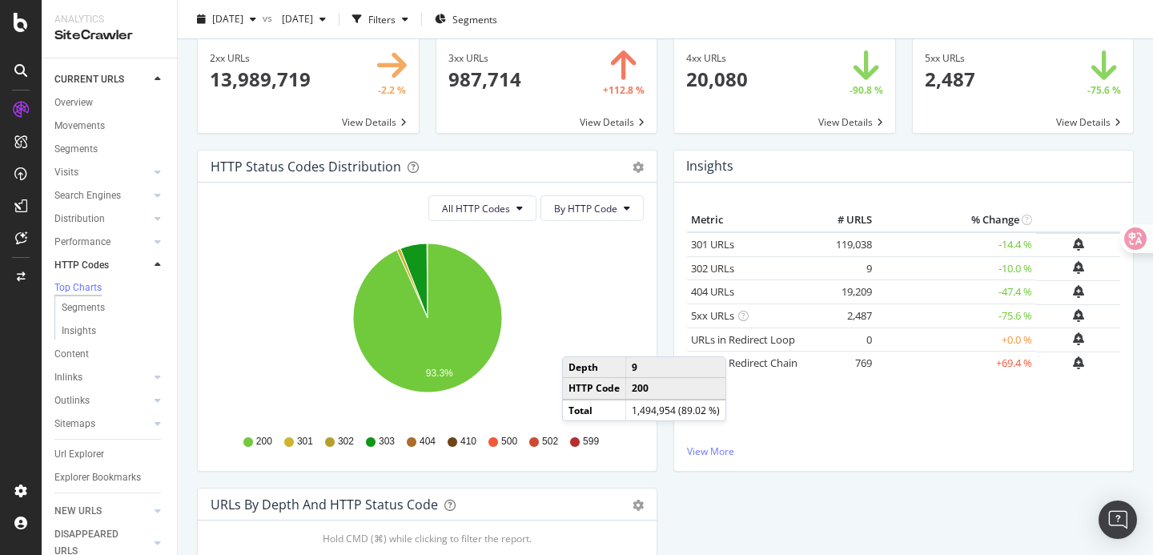
scroll to position [0, 0]
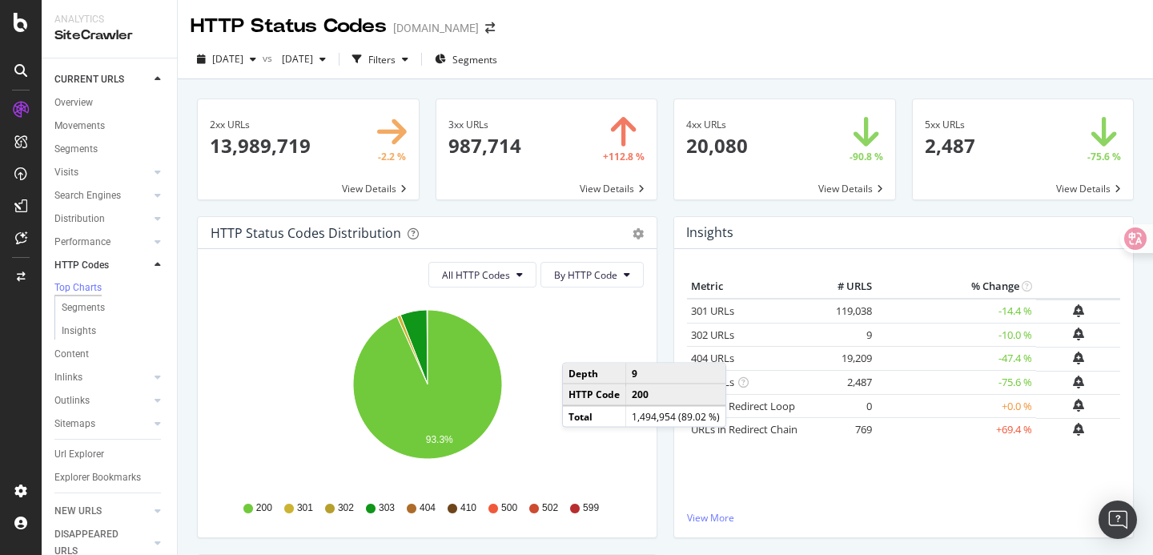
click at [668, 210] on div "4xx URLs 20,080 -90.8 % View Details" at bounding box center [784, 157] width 239 height 118
click at [670, 470] on div "Insights Metric # URLS % Change 301 URLs 119,038 -14.4 % 302 URLs 9 -10.0 %" at bounding box center [903, 385] width 476 height 338
click at [672, 446] on div "Insights Metric # URLS % Change 301 URLs 119,038 -14.4 % 302 URLs 9 -10.0 %" at bounding box center [903, 385] width 476 height 338
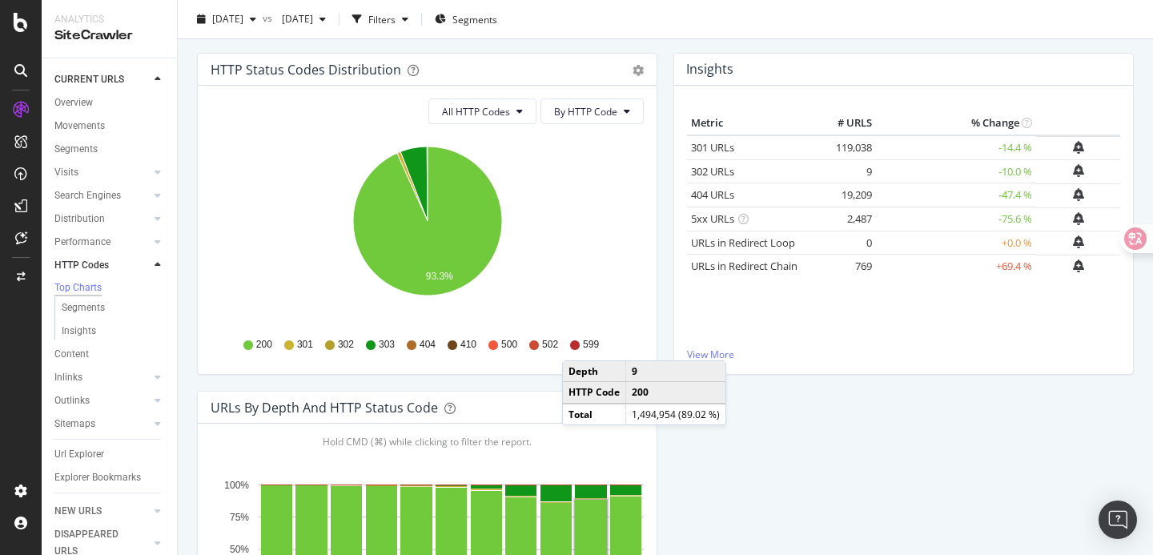
scroll to position [161, 0]
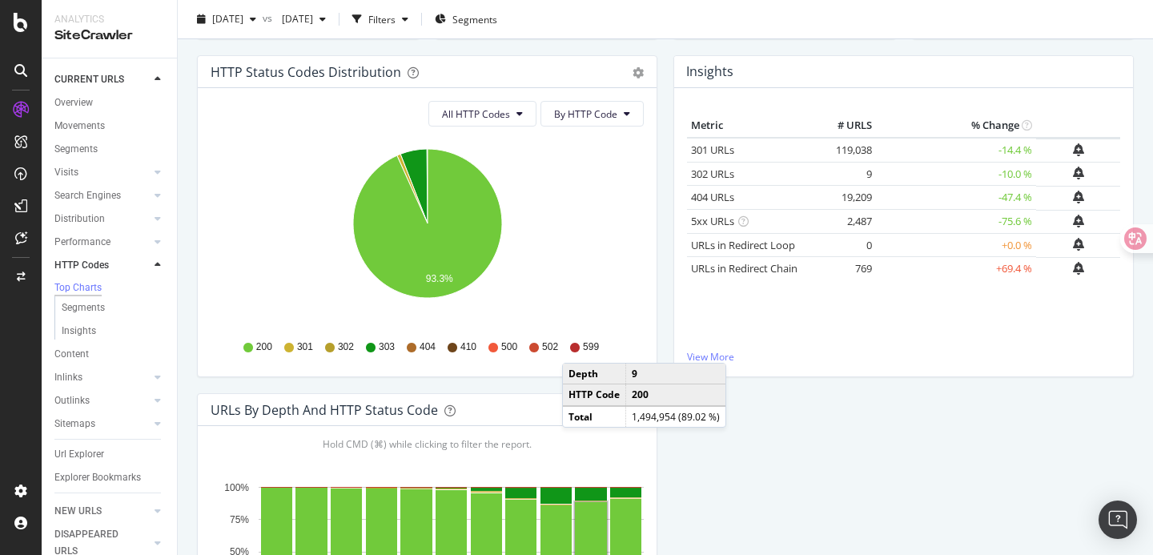
drag, startPoint x: 821, startPoint y: 221, endPoint x: 921, endPoint y: 221, distance: 99.3
click at [921, 221] on tr "5xx URLs 2,487 -75.6 %" at bounding box center [903, 222] width 433 height 24
click at [874, 460] on div "HTTP Status Codes Distribution Pie Table Export as CSV Add to Custom Report All…" at bounding box center [665, 393] width 953 height 676
